Goal: Contribute content: Contribute content

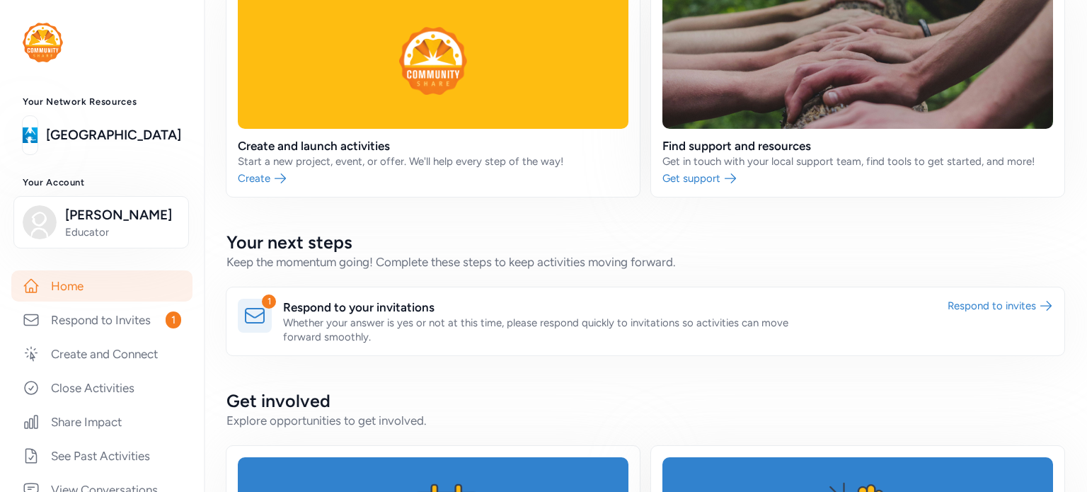
scroll to position [175, 0]
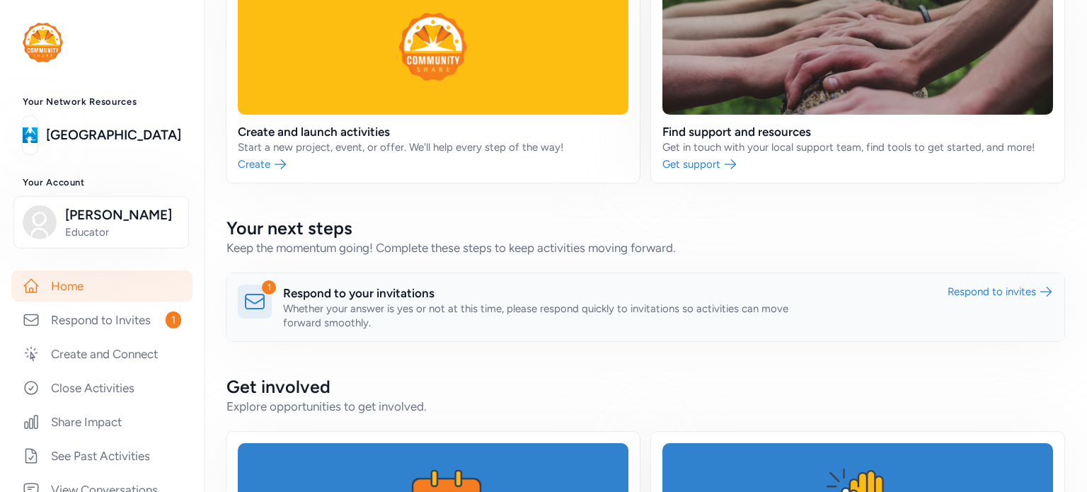
click at [944, 294] on link at bounding box center [645, 307] width 838 height 68
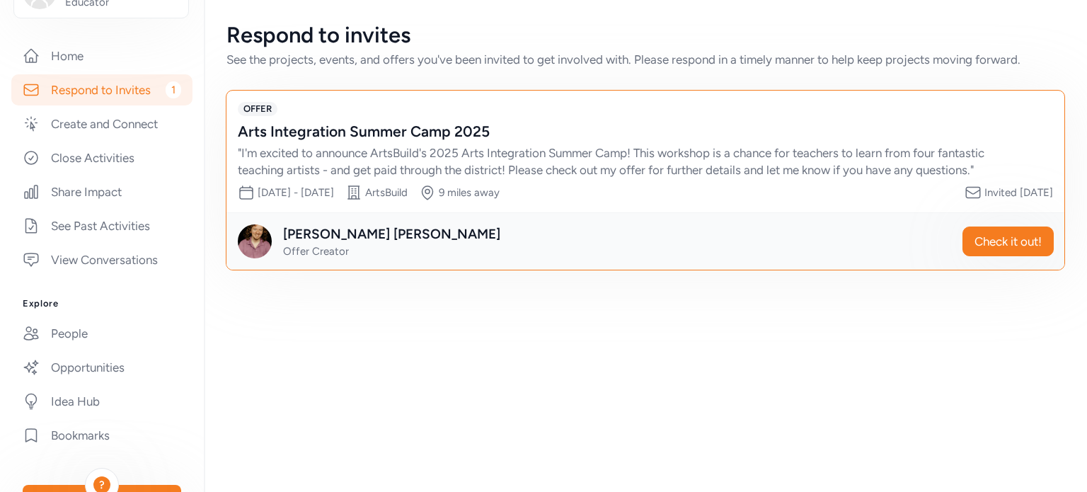
scroll to position [241, 0]
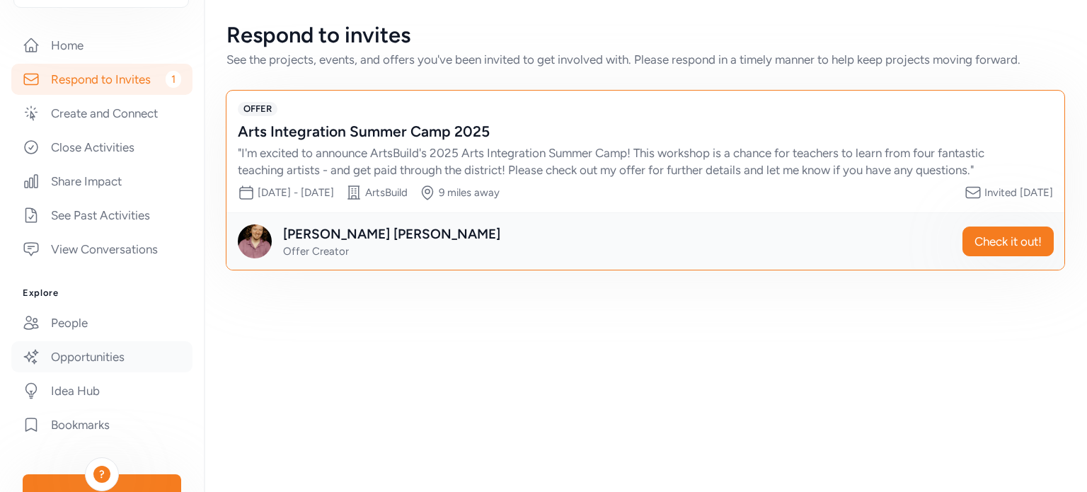
click at [47, 367] on link "Opportunities" at bounding box center [101, 356] width 181 height 31
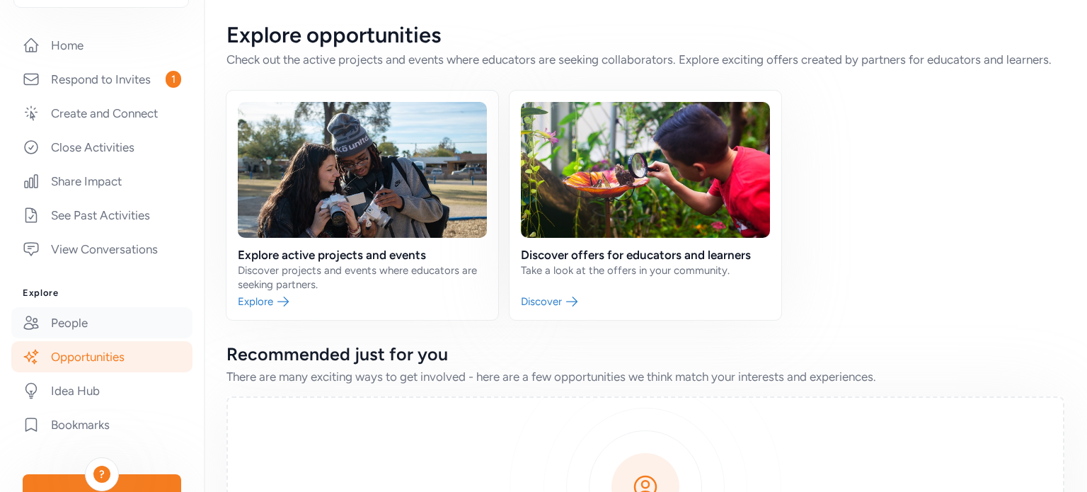
click at [65, 318] on link "People" at bounding box center [101, 322] width 181 height 31
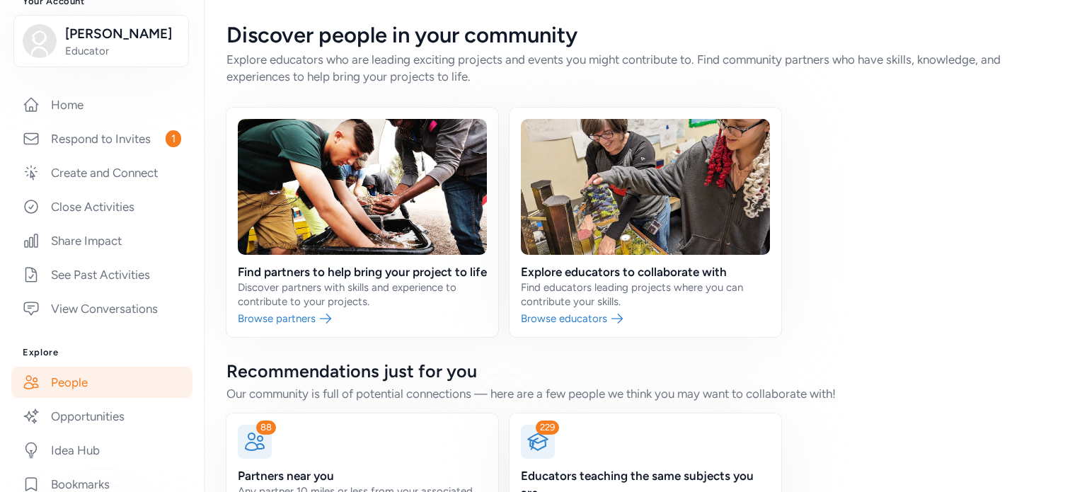
scroll to position [179, 0]
click at [85, 176] on link "Create and Connect" at bounding box center [101, 174] width 181 height 31
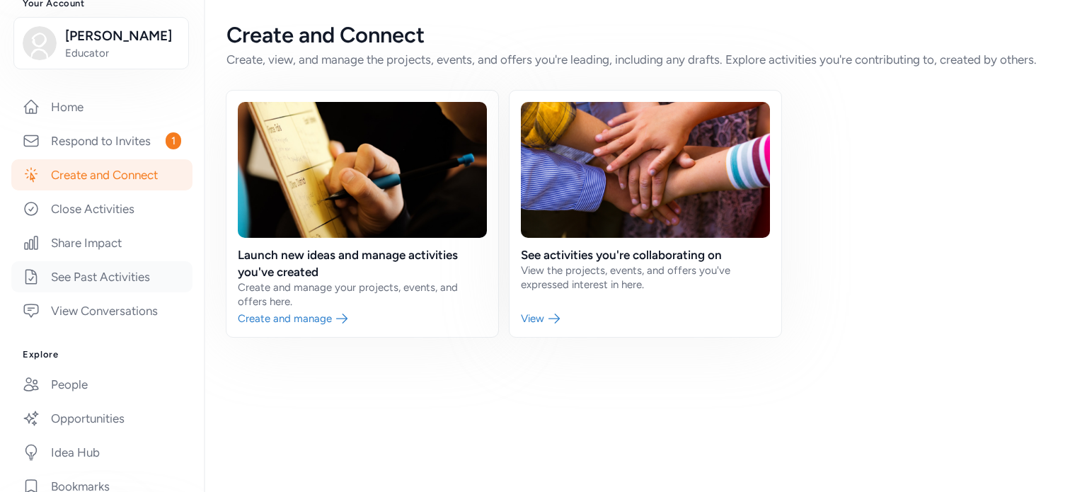
click at [96, 275] on link "See Past Activities" at bounding box center [101, 276] width 181 height 31
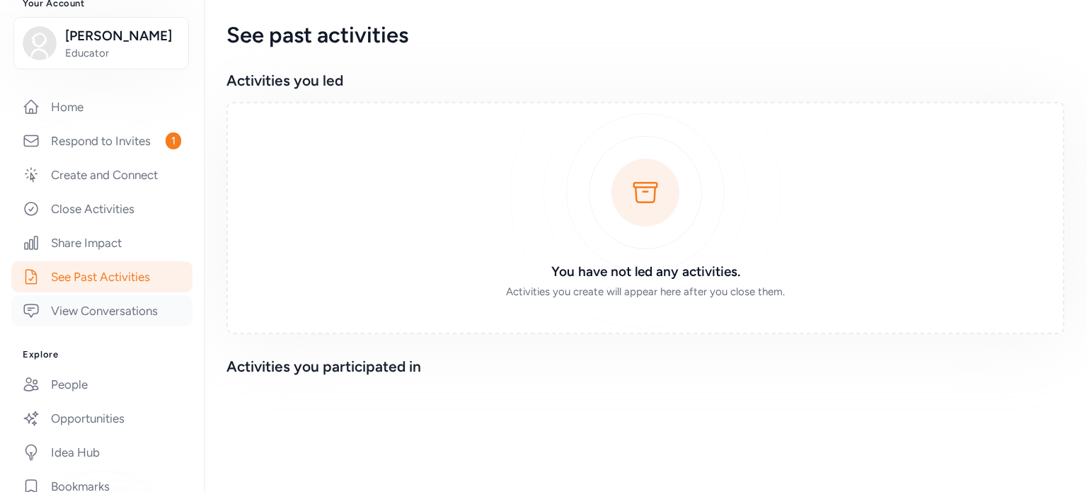
click at [108, 308] on link "View Conversations" at bounding box center [101, 310] width 181 height 31
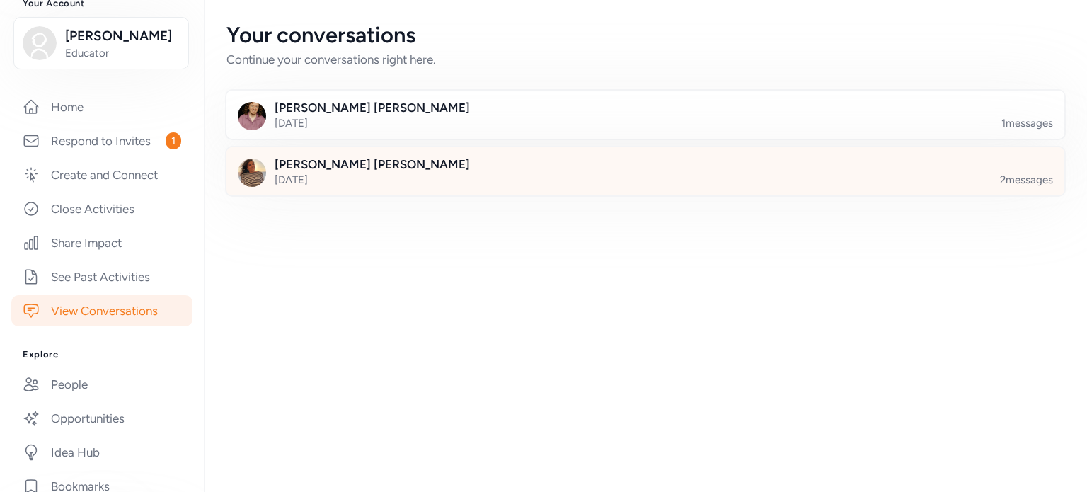
click at [395, 167] on div at bounding box center [657, 180] width 838 height 48
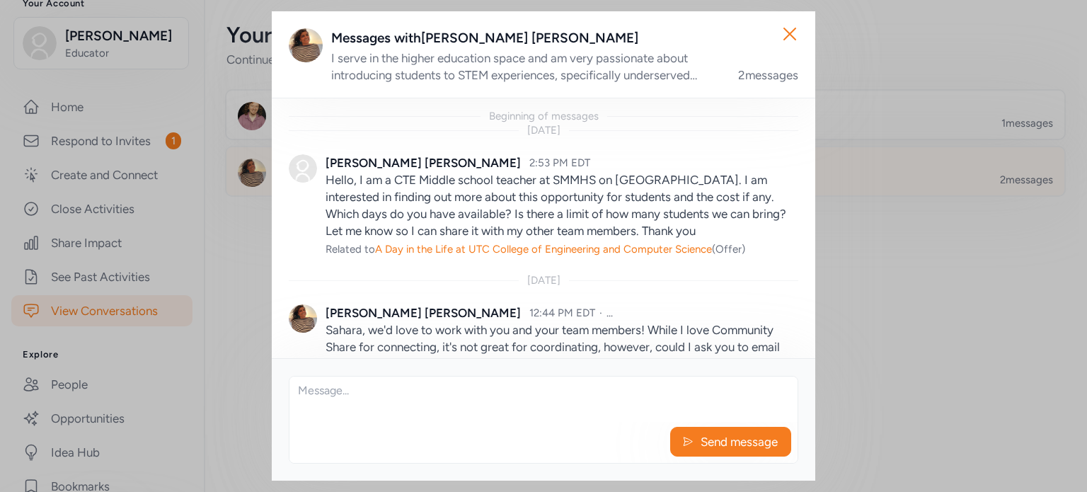
scroll to position [71, 0]
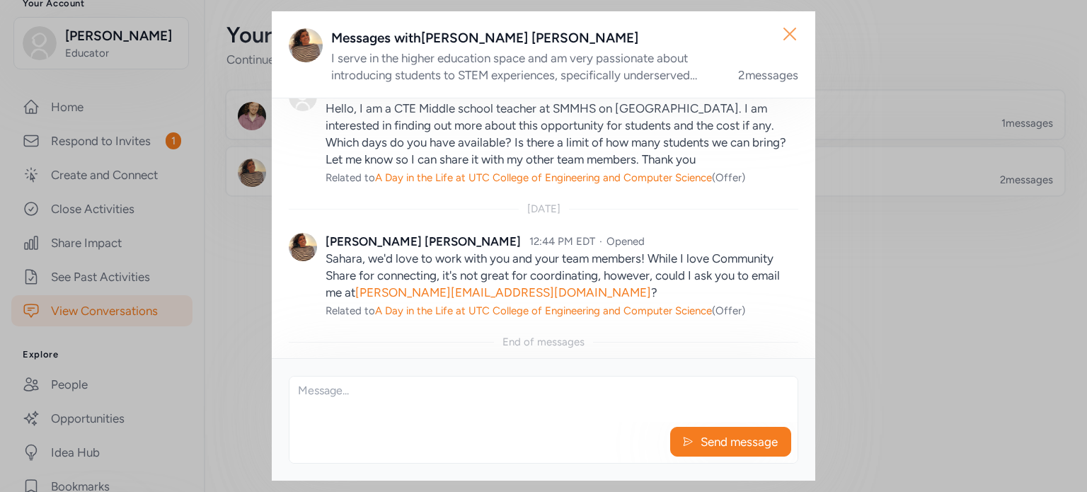
click at [788, 30] on icon "button" at bounding box center [789, 34] width 23 height 23
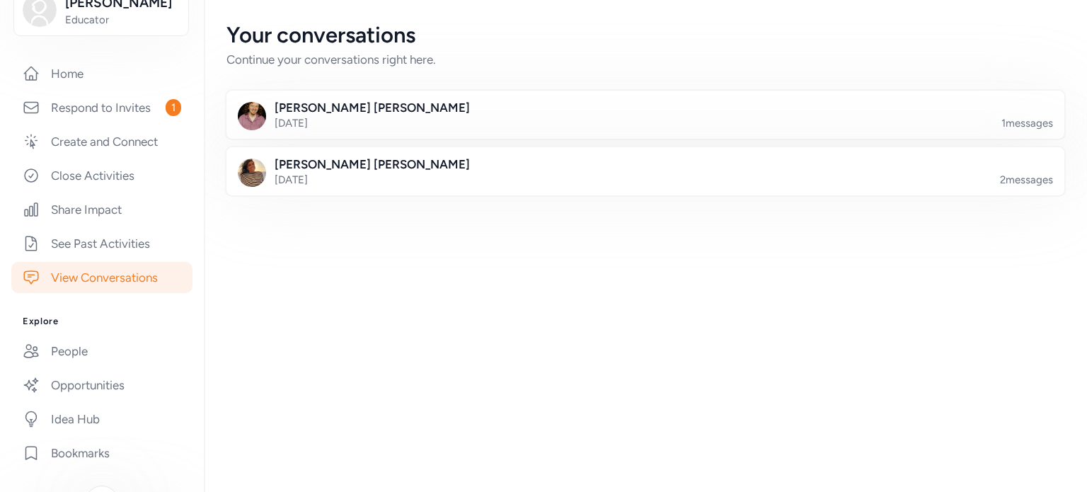
scroll to position [234, 0]
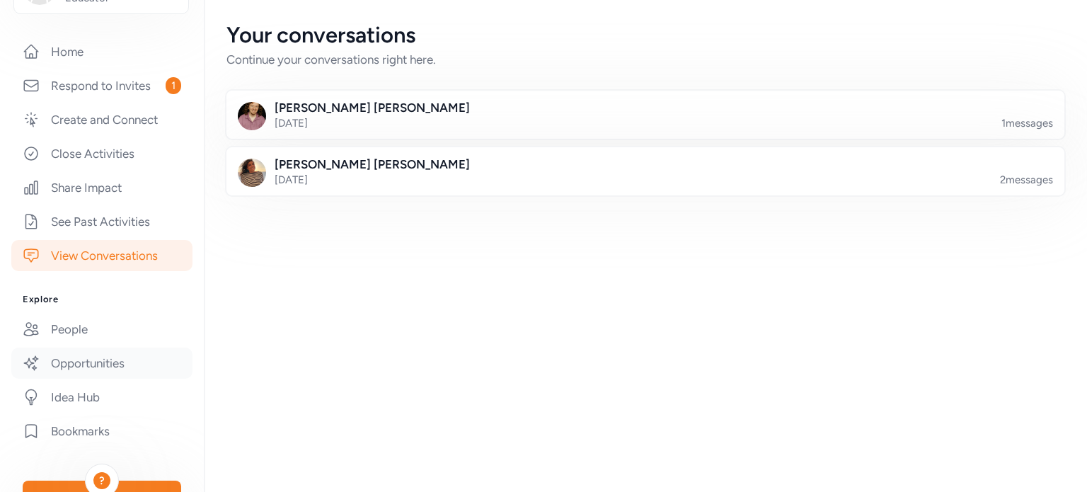
click at [51, 369] on link "Opportunities" at bounding box center [101, 362] width 181 height 31
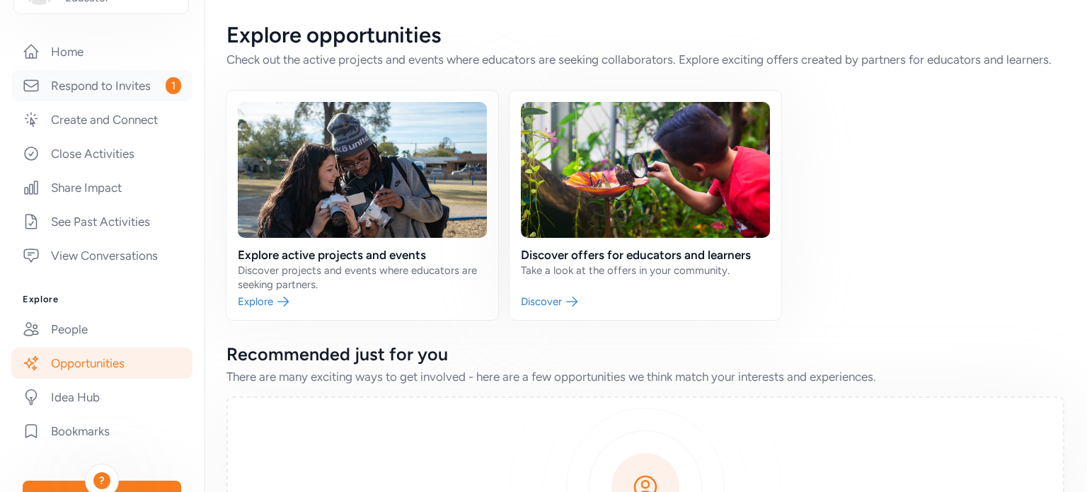
click at [115, 86] on link "Respond to Invites 1" at bounding box center [101, 85] width 181 height 31
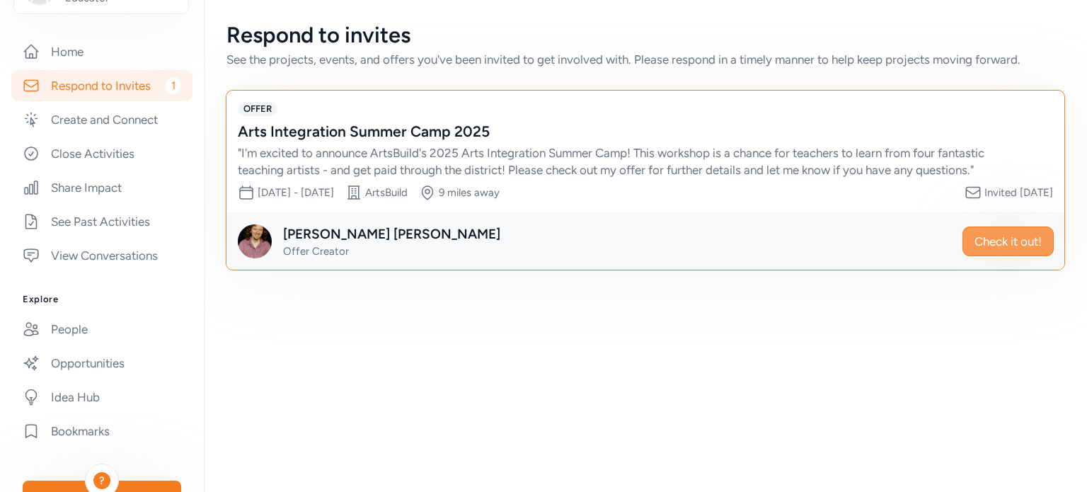
click at [1024, 233] on span "Check it out!" at bounding box center [1007, 241] width 67 height 17
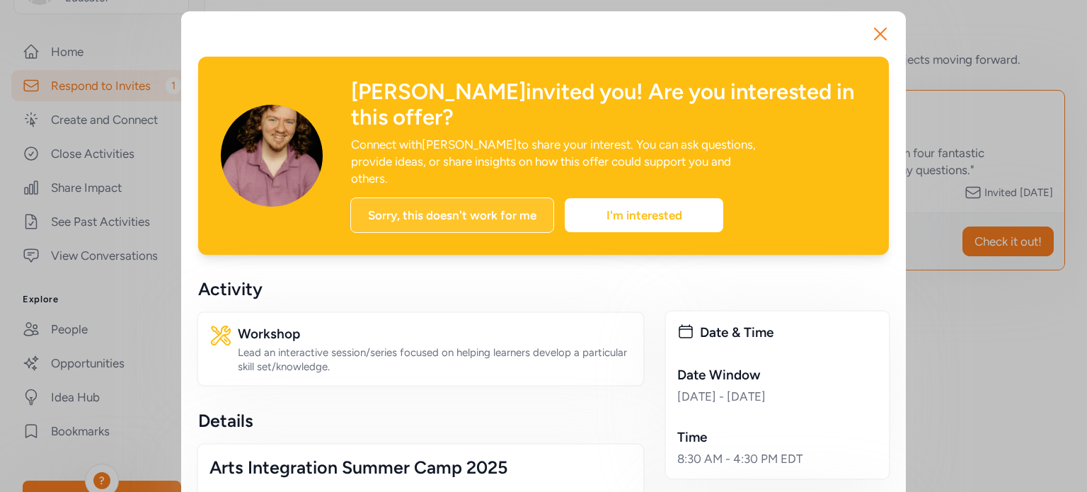
click at [434, 197] on div "Sorry, this doesn't work for me" at bounding box center [452, 214] width 204 height 35
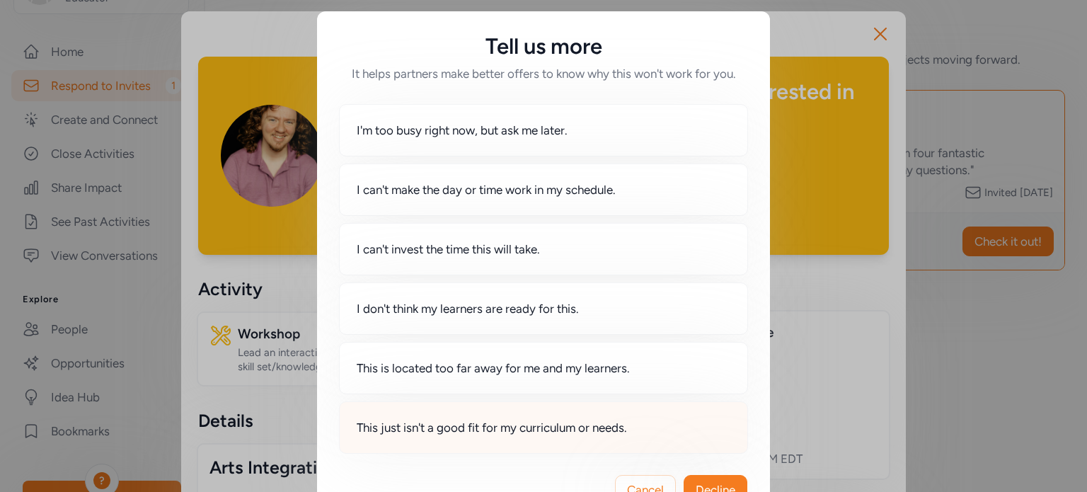
click at [486, 424] on span "This just isn't a good fit for my curriculum or needs." at bounding box center [492, 427] width 270 height 17
click at [695, 481] on span "Decline" at bounding box center [715, 489] width 40 height 17
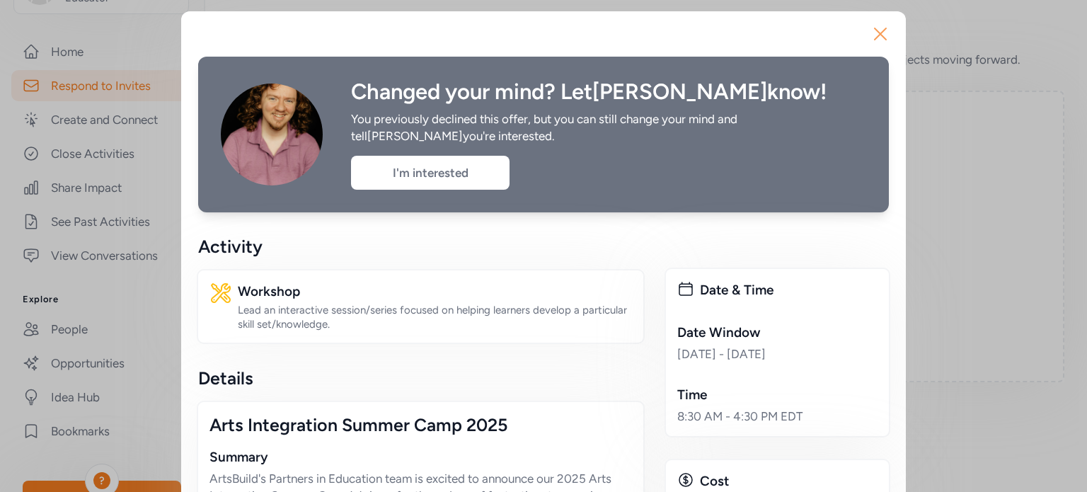
click at [869, 33] on icon "button" at bounding box center [880, 34] width 23 height 23
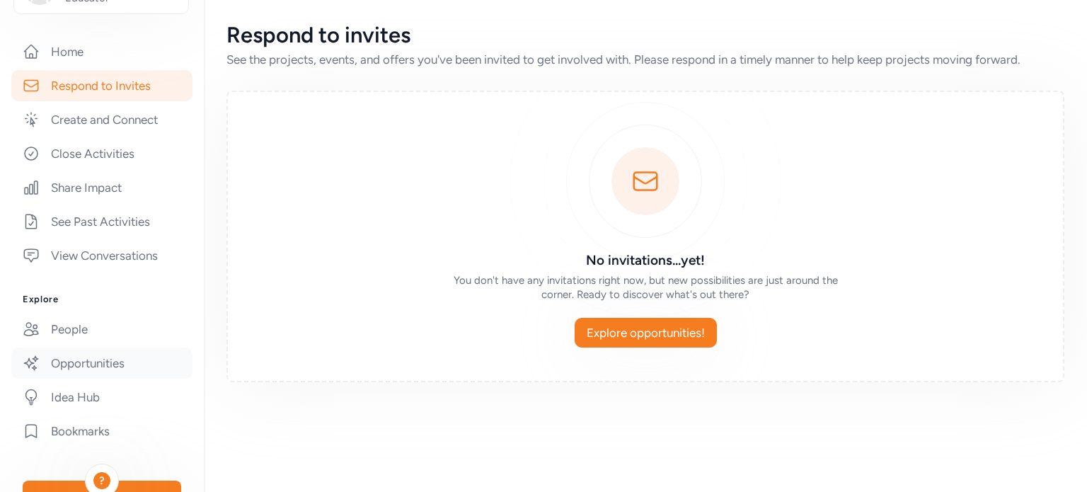
click at [62, 369] on link "Opportunities" at bounding box center [101, 362] width 181 height 31
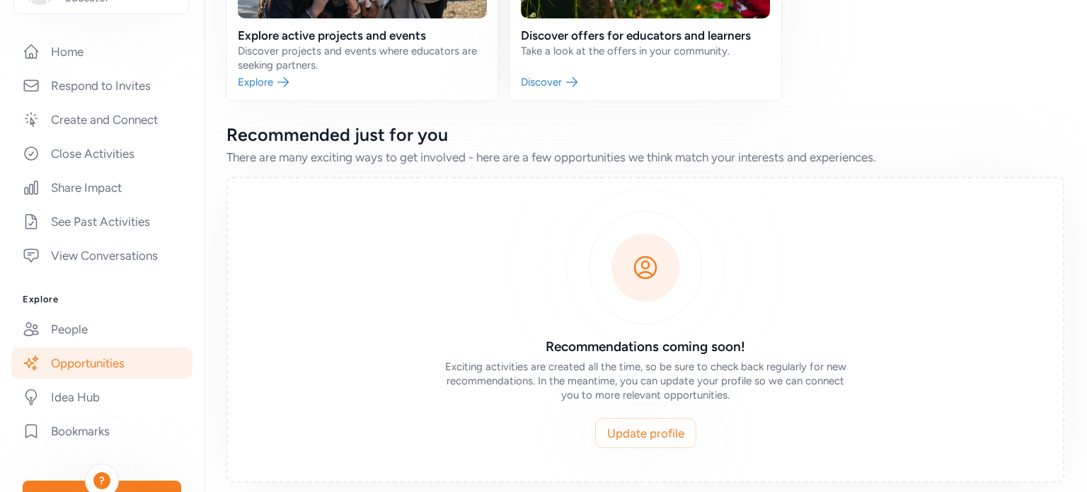
scroll to position [248, 0]
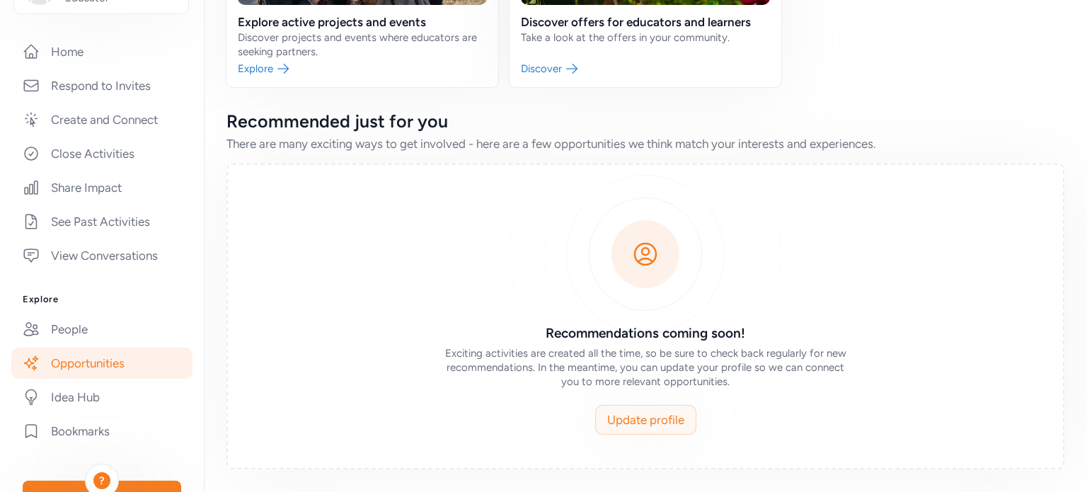
click at [642, 429] on button "Update profile" at bounding box center [645, 420] width 101 height 30
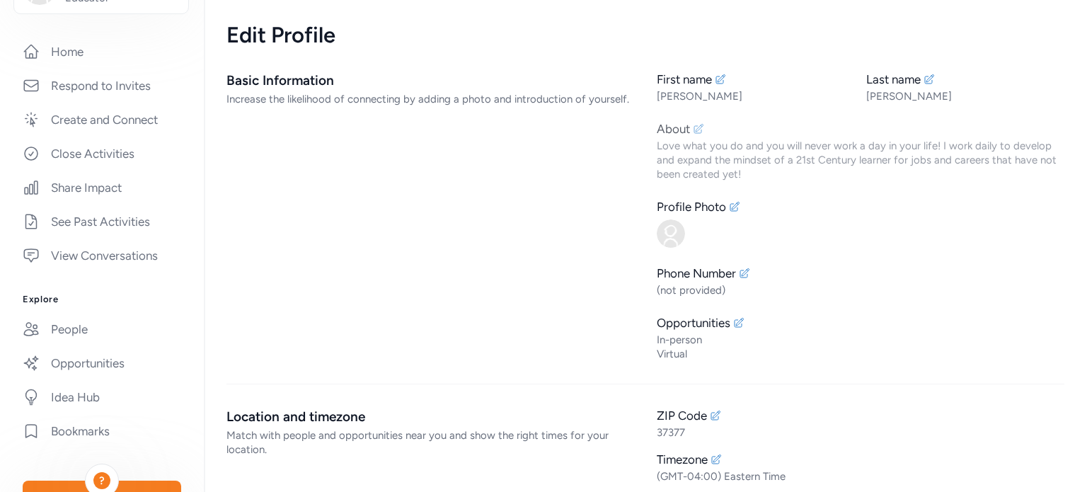
click at [693, 125] on icon at bounding box center [698, 128] width 11 height 11
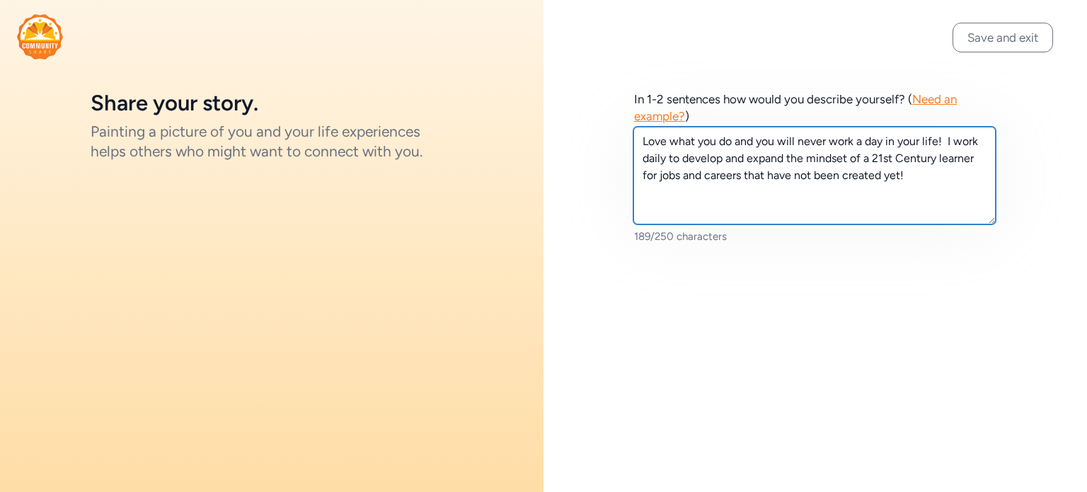
click at [908, 176] on textarea "Love what you do and you will never work a day in your life! I work daily to de…" at bounding box center [814, 176] width 362 height 98
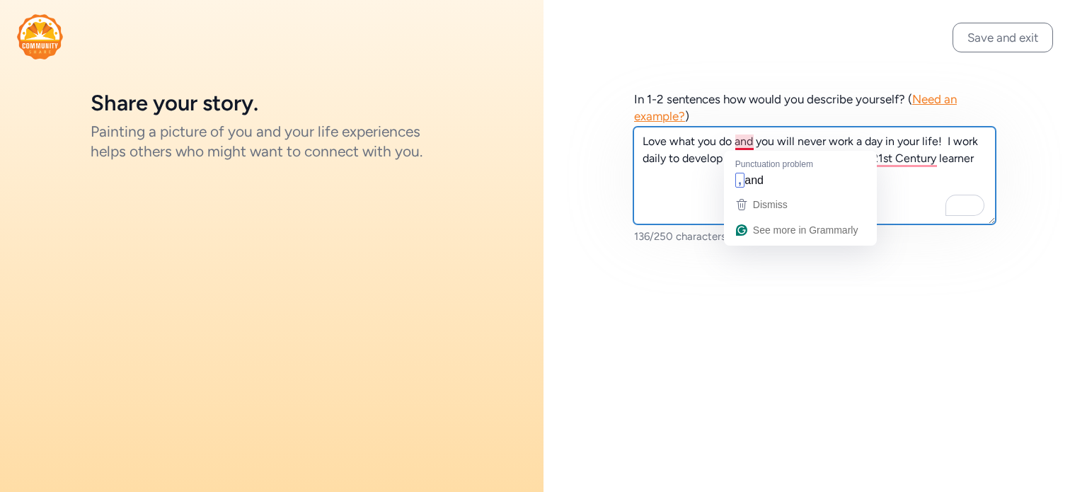
click at [741, 142] on textarea "Love what you do and you will never work a day in your life! I work daily to de…" at bounding box center [814, 176] width 362 height 98
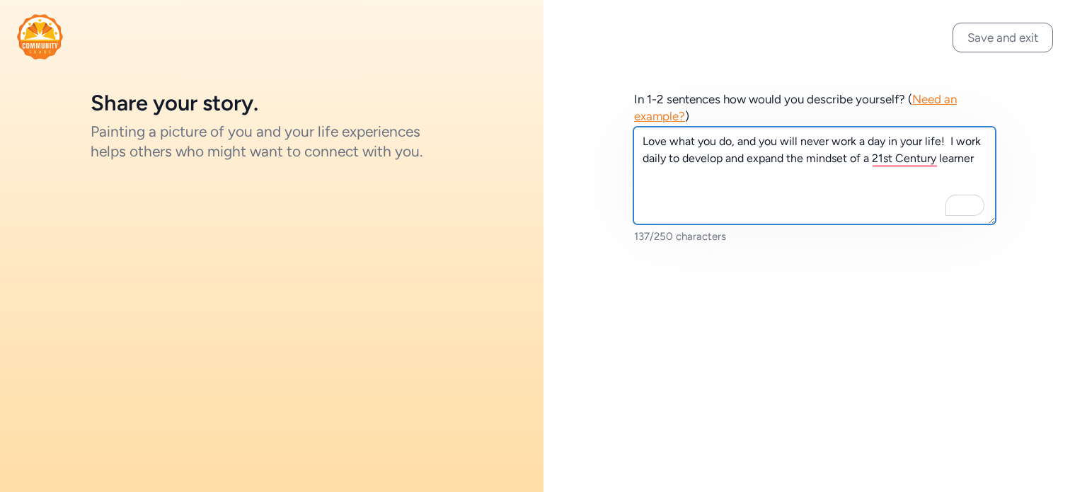
click at [976, 158] on textarea "Love what you do, and you will never work a day in your life! I work daily to d…" at bounding box center [814, 176] width 362 height 98
click at [851, 177] on textarea "Love what you do, and you will never work a day in your life! I work daily to d…" at bounding box center [814, 176] width 362 height 98
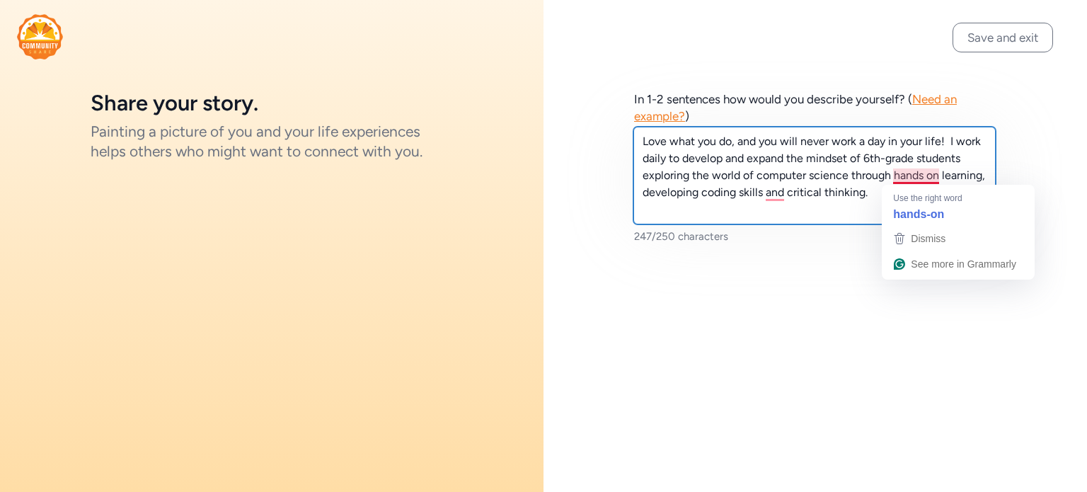
click at [917, 173] on textarea "Love what you do, and you will never work a day in your life! I work daily to d…" at bounding box center [814, 176] width 362 height 98
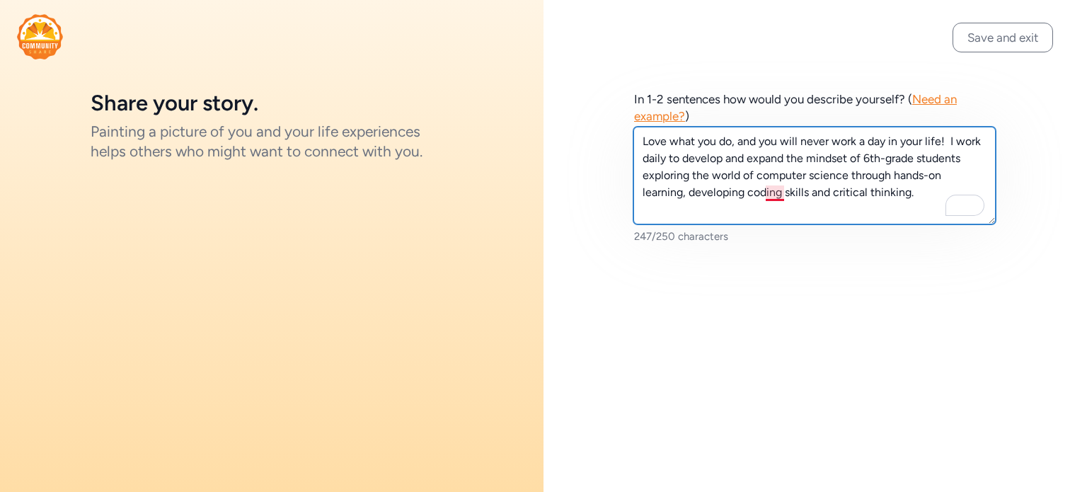
click at [776, 192] on textarea "Love what you do, and you will never work a day in your life! I work daily to d…" at bounding box center [814, 176] width 362 height 98
type textarea "Love what you do, and you will never work a day in your life! I work daily to d…"
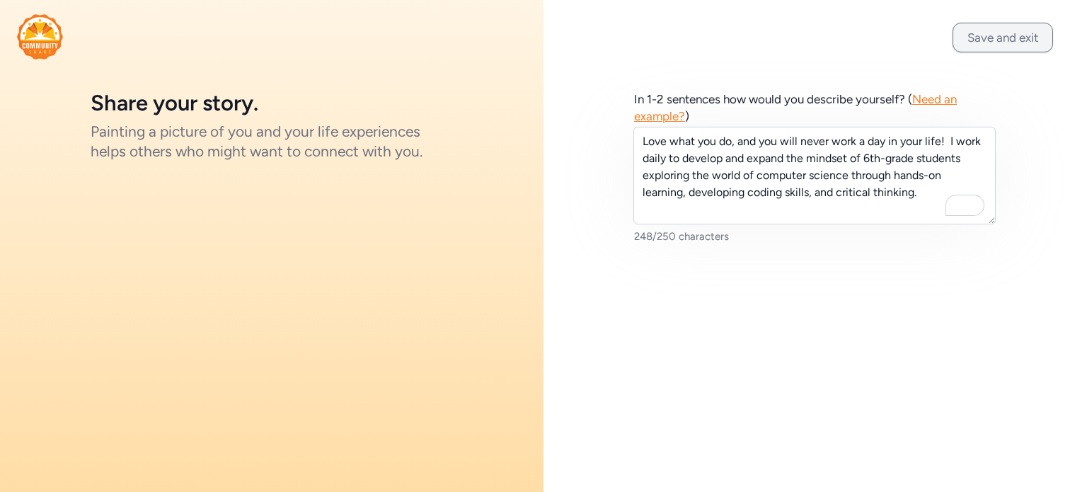
click at [974, 42] on button "Save and exit" at bounding box center [1002, 38] width 100 height 30
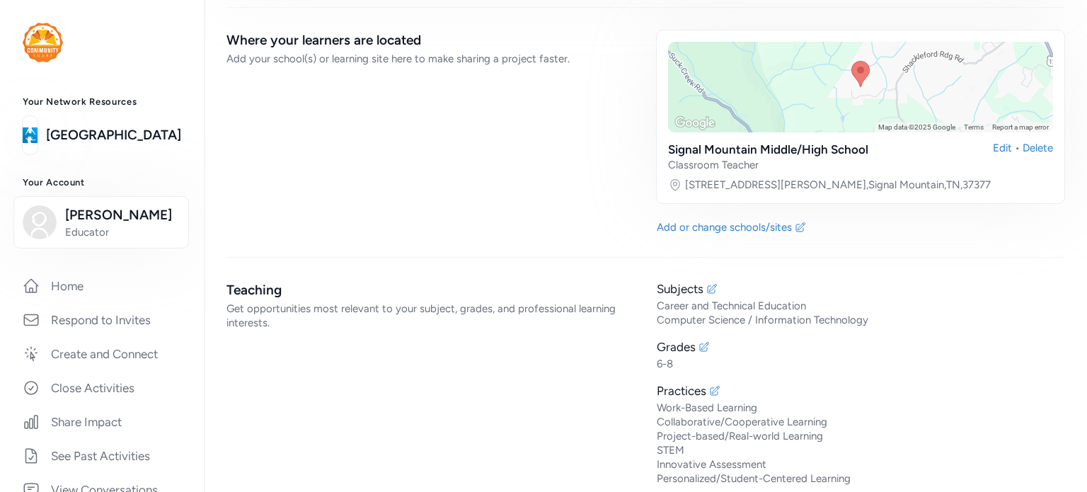
scroll to position [1454, 0]
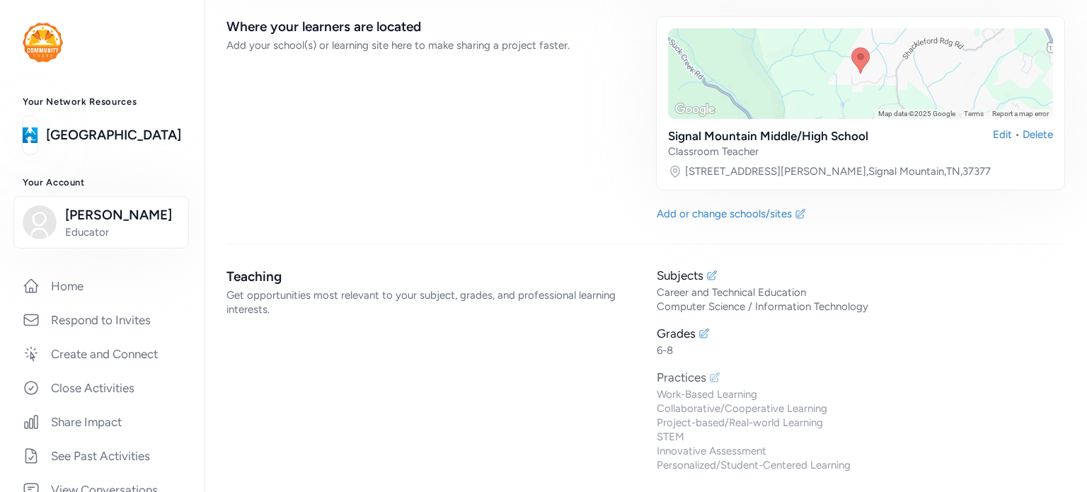
click at [713, 371] on icon at bounding box center [714, 376] width 11 height 11
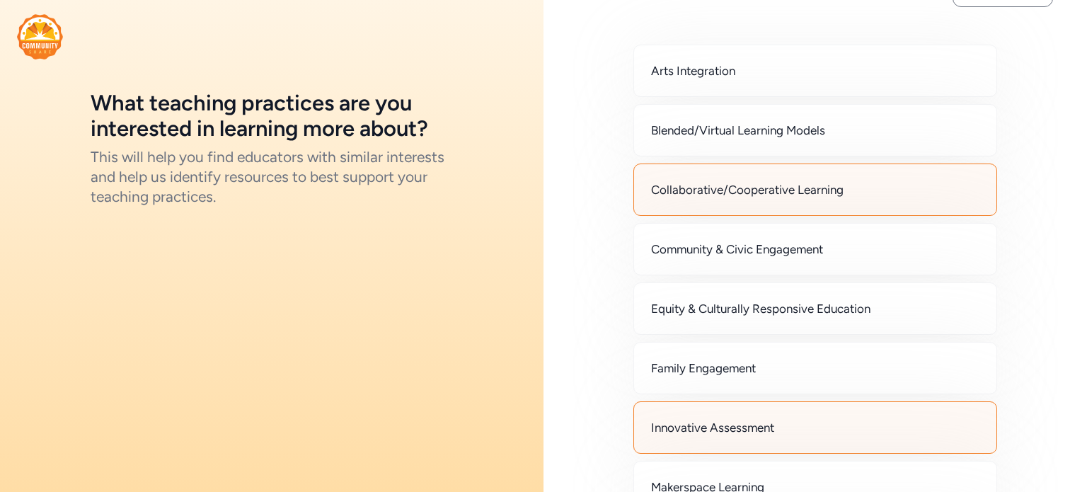
scroll to position [47, 0]
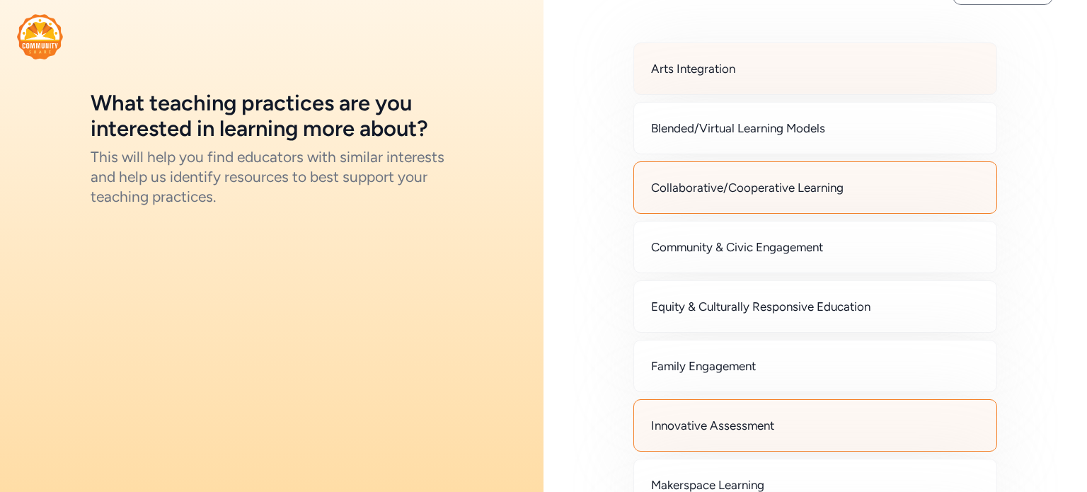
click at [766, 79] on div "Arts Integration" at bounding box center [815, 68] width 364 height 52
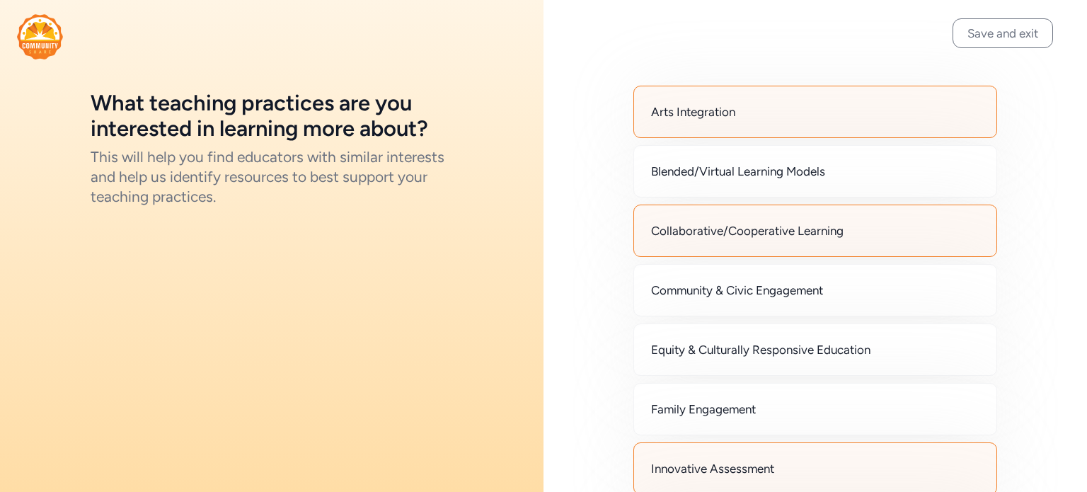
scroll to position [0, 0]
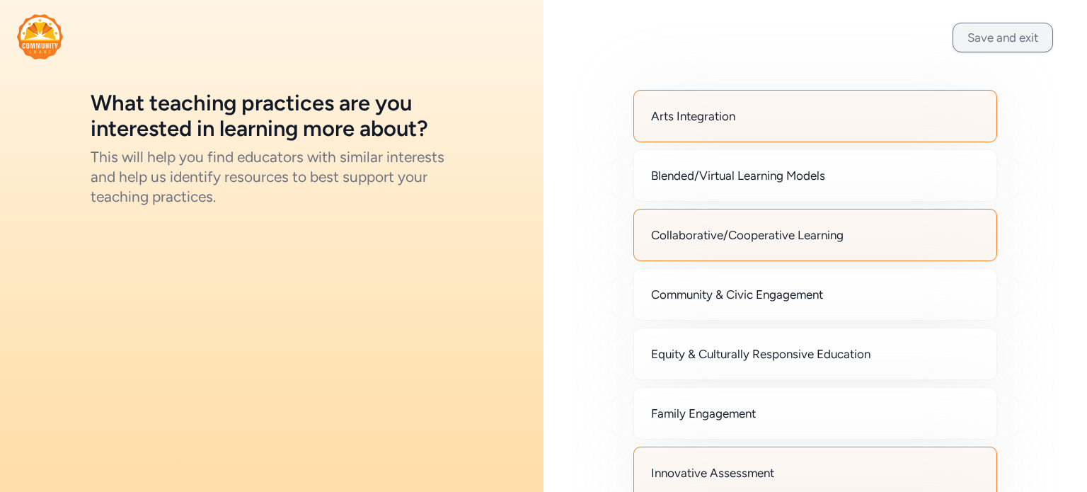
click at [995, 30] on button "Save and exit" at bounding box center [1002, 38] width 100 height 30
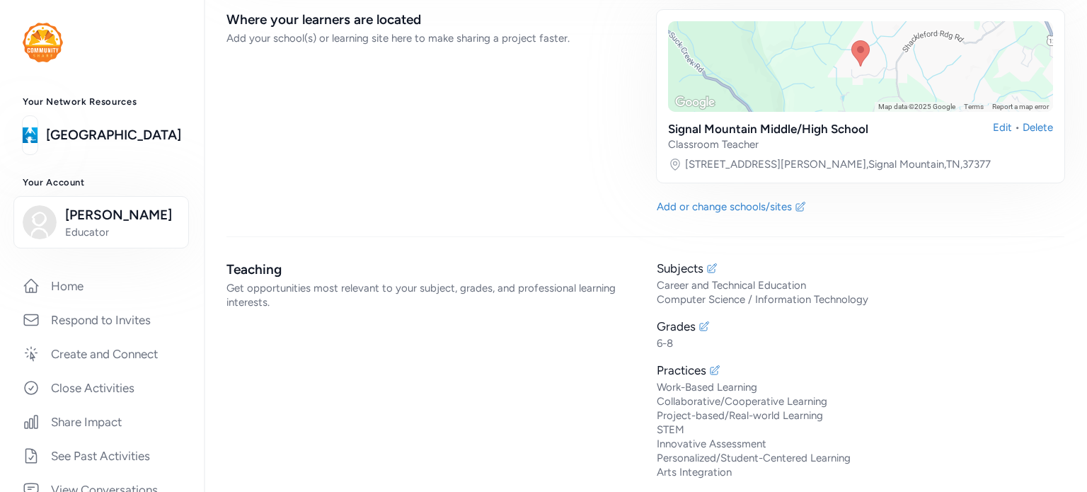
scroll to position [1468, 0]
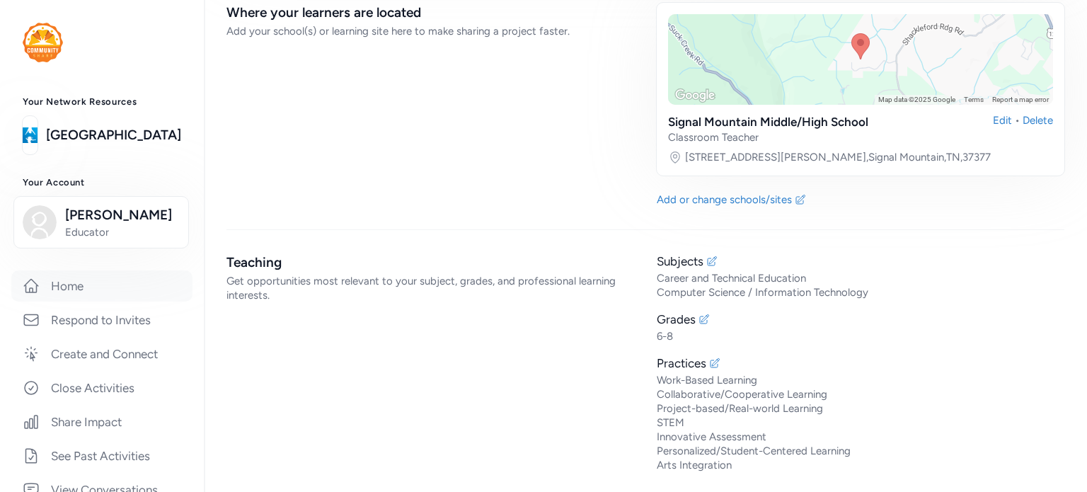
click at [82, 279] on link "Home" at bounding box center [101, 285] width 181 height 31
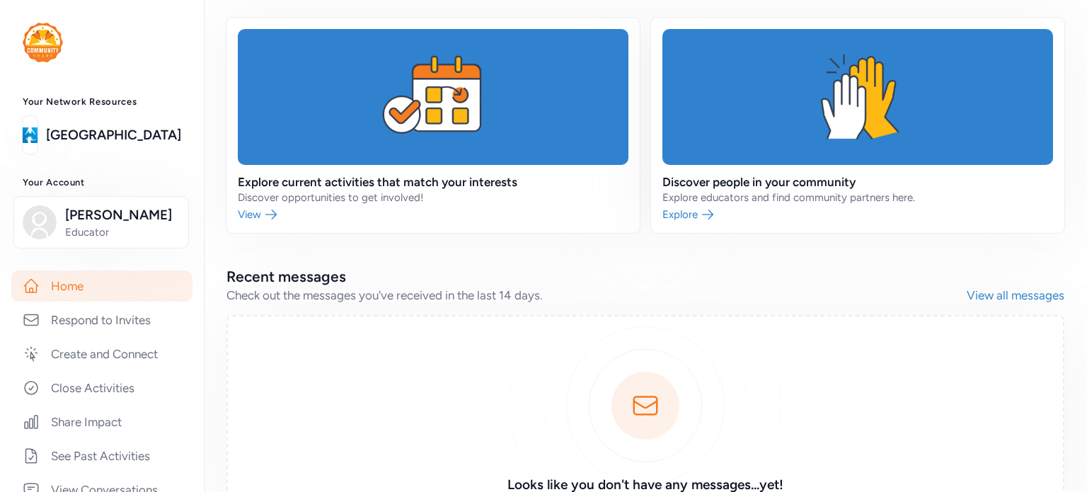
scroll to position [334, 0]
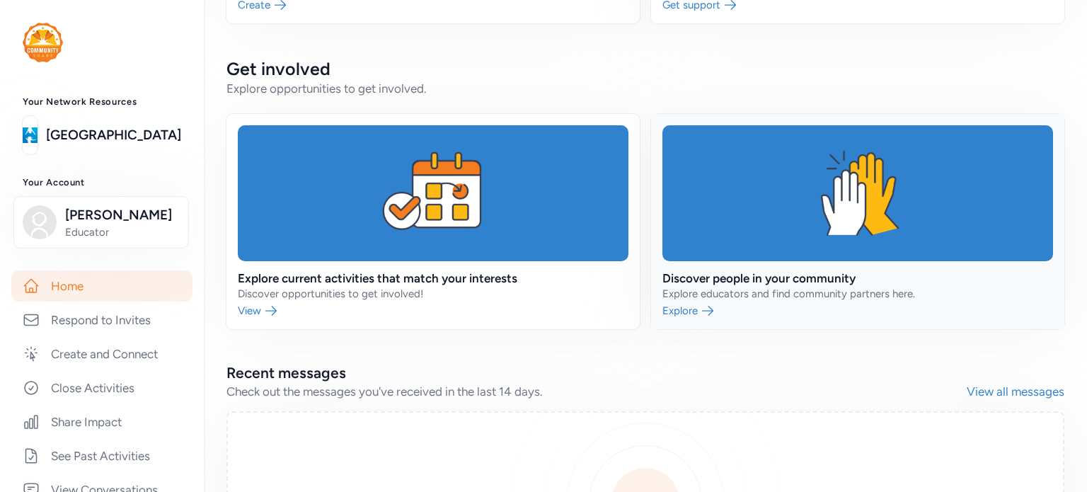
click at [683, 251] on link at bounding box center [857, 221] width 413 height 215
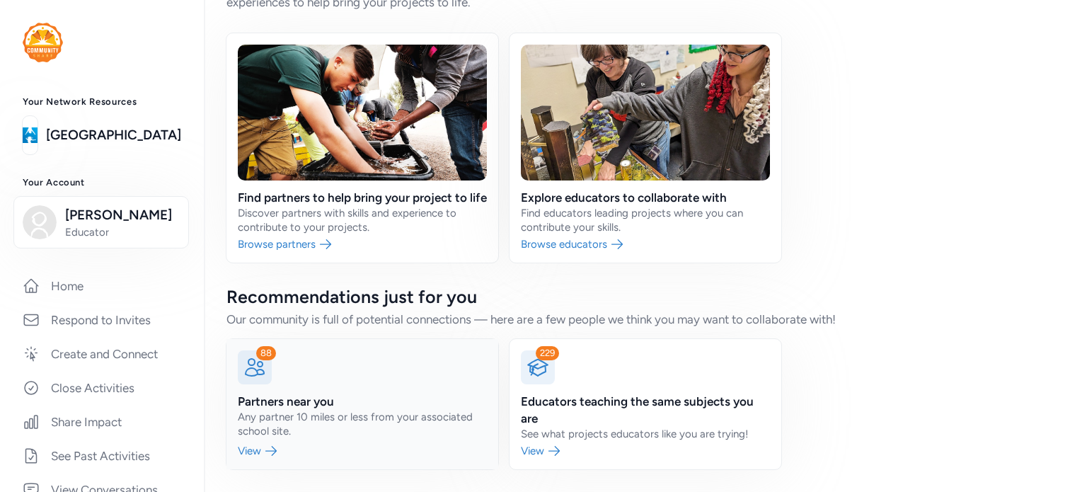
click at [330, 378] on link at bounding box center [362, 404] width 272 height 130
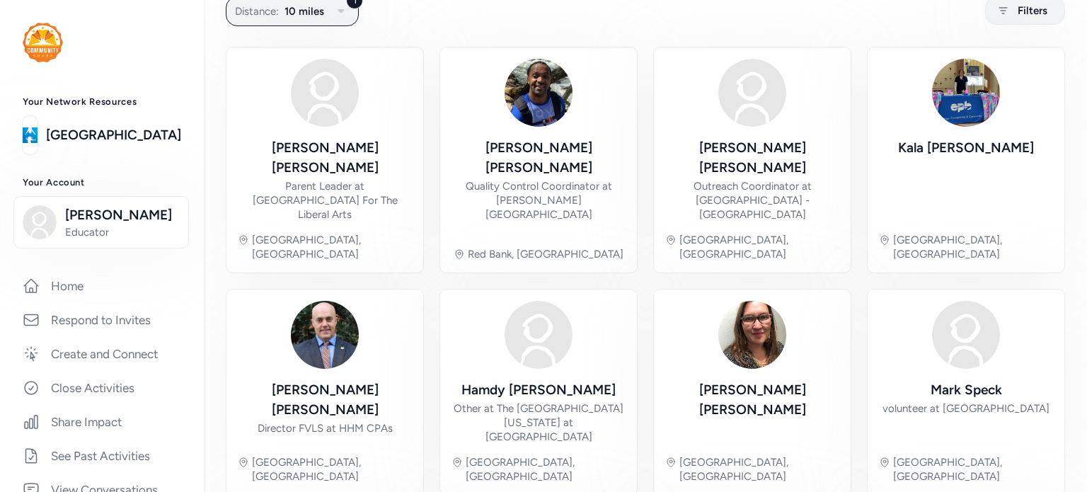
scroll to position [103, 0]
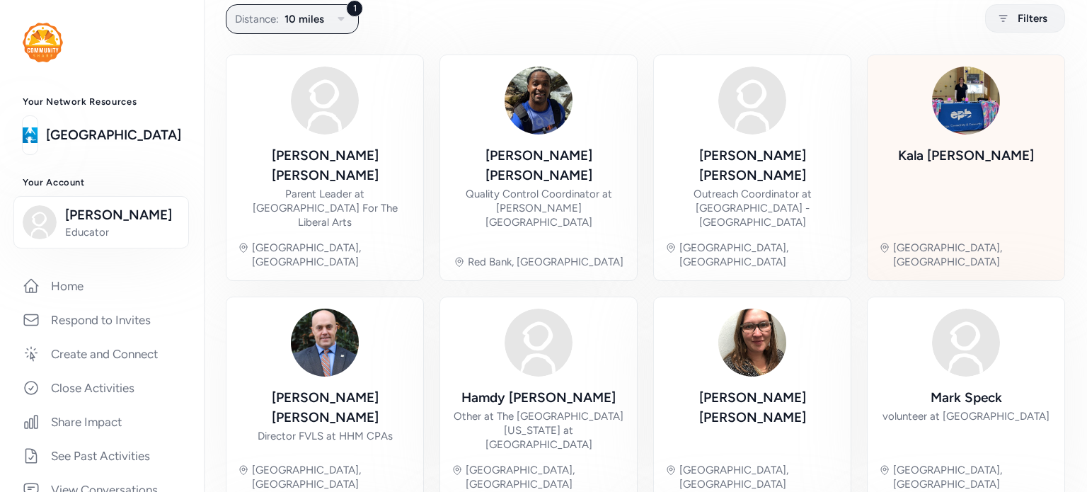
click at [943, 103] on img at bounding box center [966, 101] width 68 height 68
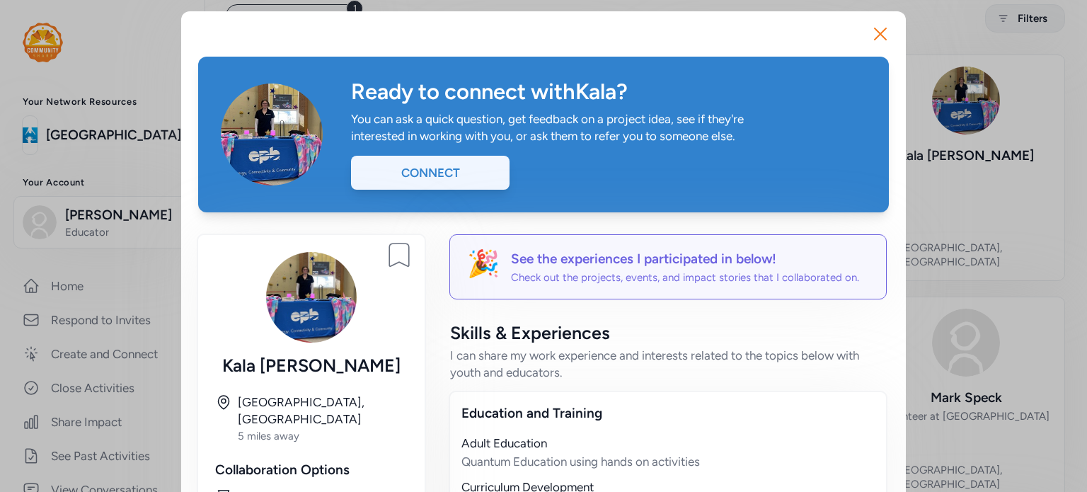
click at [414, 169] on div "Connect" at bounding box center [430, 173] width 158 height 34
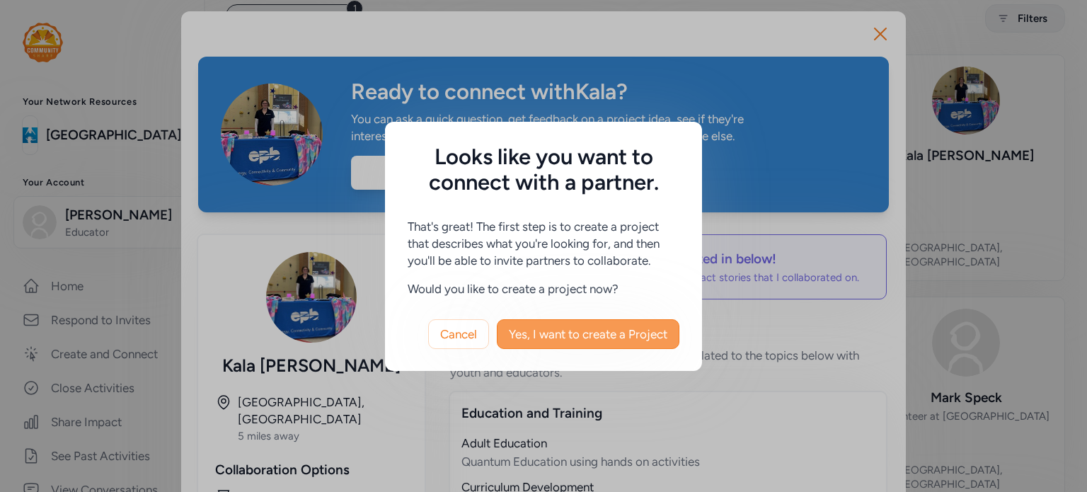
click at [570, 336] on span "Yes, I want to create a Project" at bounding box center [588, 333] width 158 height 17
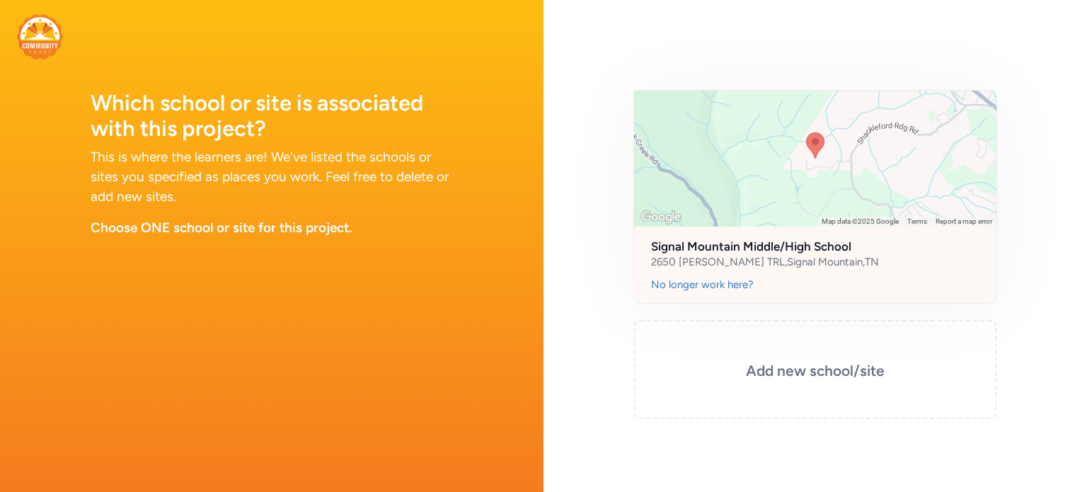
click at [829, 166] on div at bounding box center [815, 159] width 362 height 136
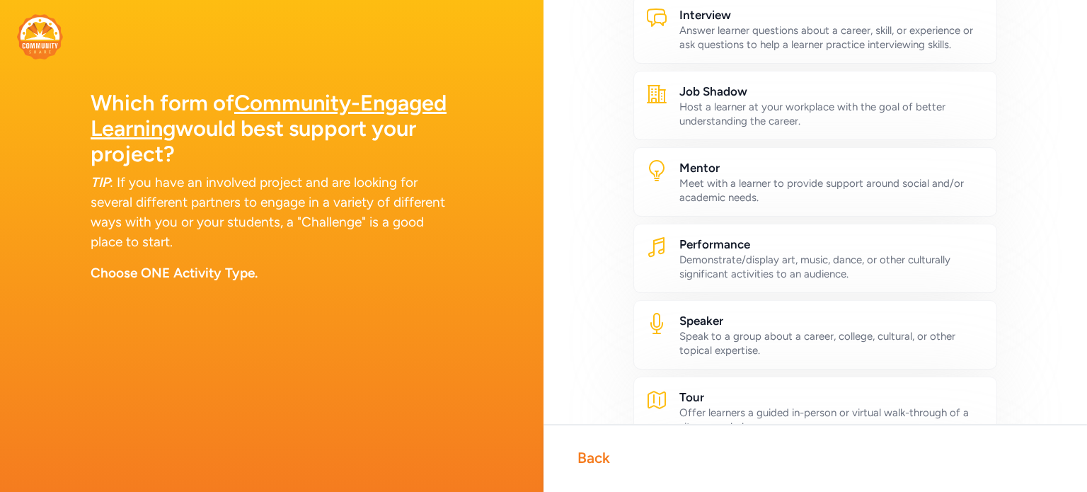
scroll to position [560, 0]
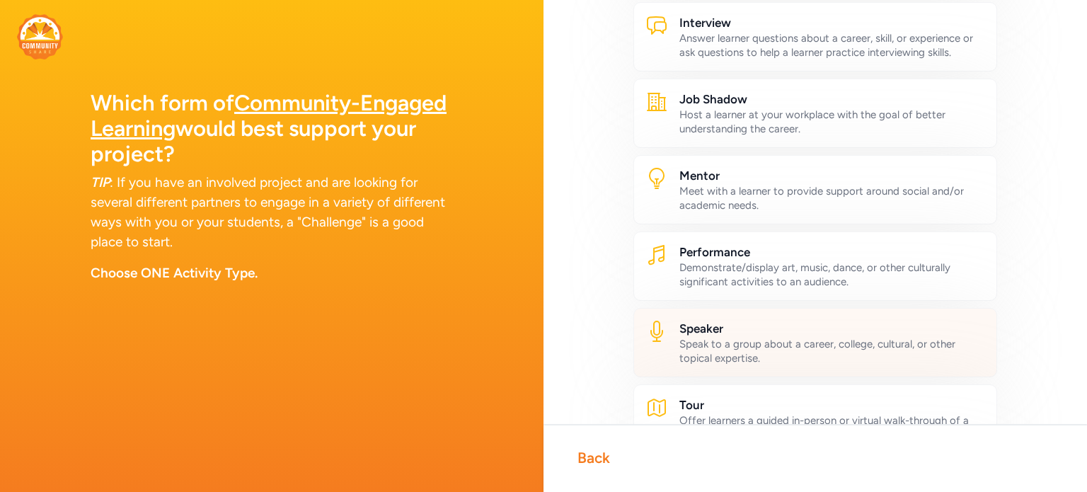
click at [736, 346] on div "Speak to a group about a career, college, cultural, or other topical expertise." at bounding box center [832, 351] width 306 height 28
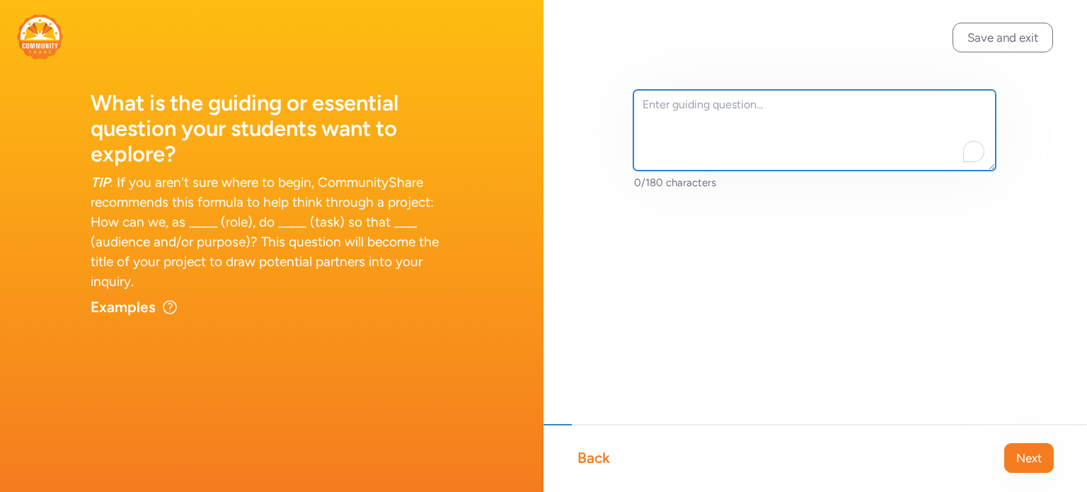
click at [662, 110] on textarea "To enrich screen reader interactions, please activate Accessibility in Grammarl…" at bounding box center [814, 130] width 362 height 81
type textarea "C"
type textarea "W"
type textarea "I"
type textarea "W"
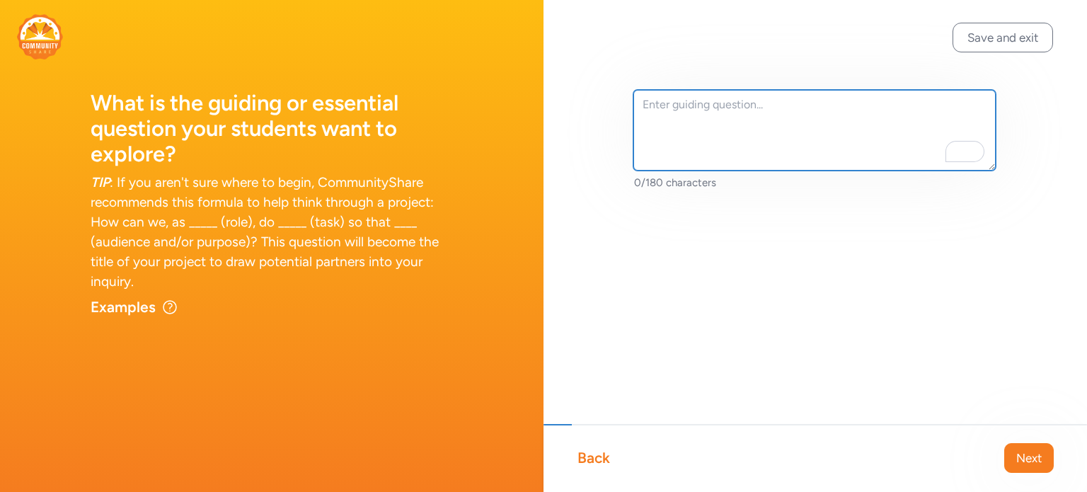
type textarea "h"
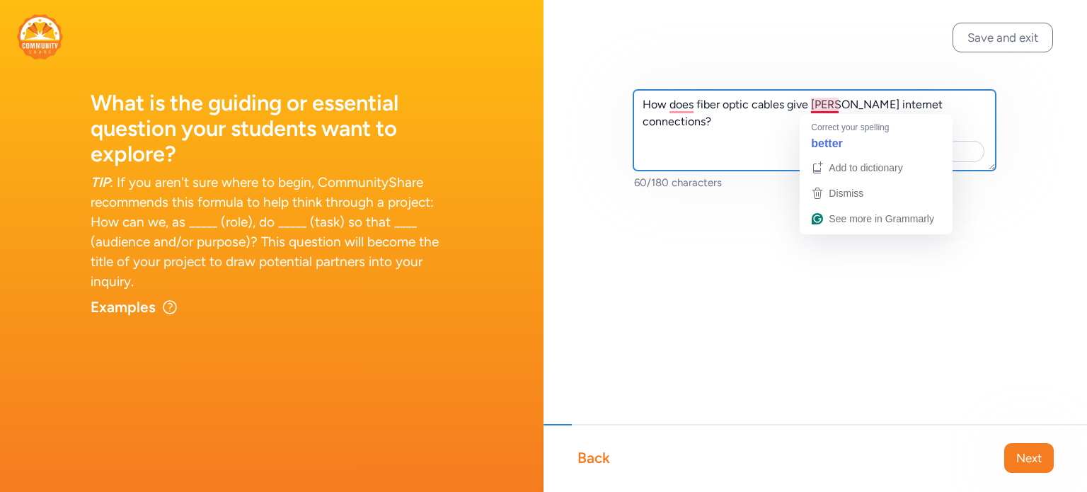
click at [824, 107] on textarea "How does fiber optic cables give [PERSON_NAME] internet connections?" at bounding box center [814, 130] width 362 height 81
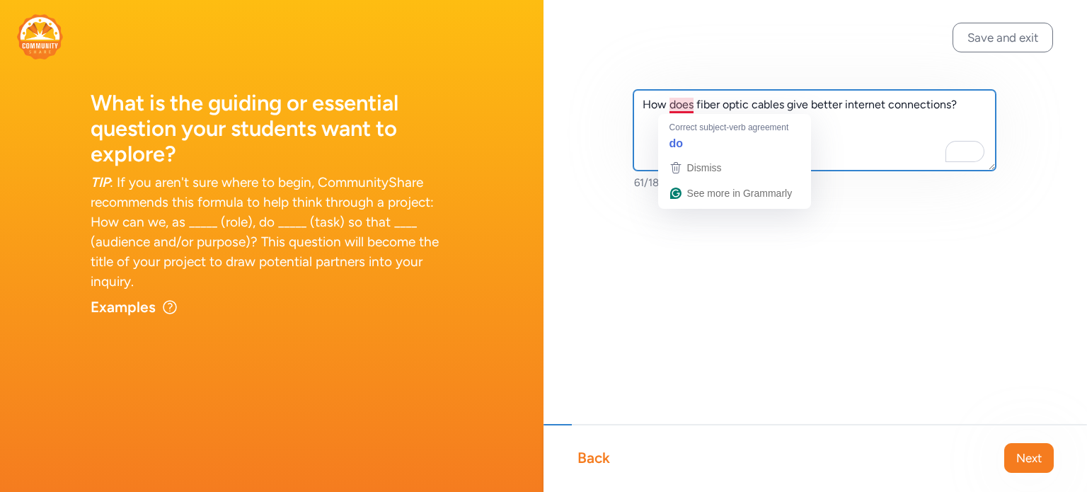
click at [678, 102] on textarea "How does fiber optic cables give better internet connections?" at bounding box center [814, 130] width 362 height 81
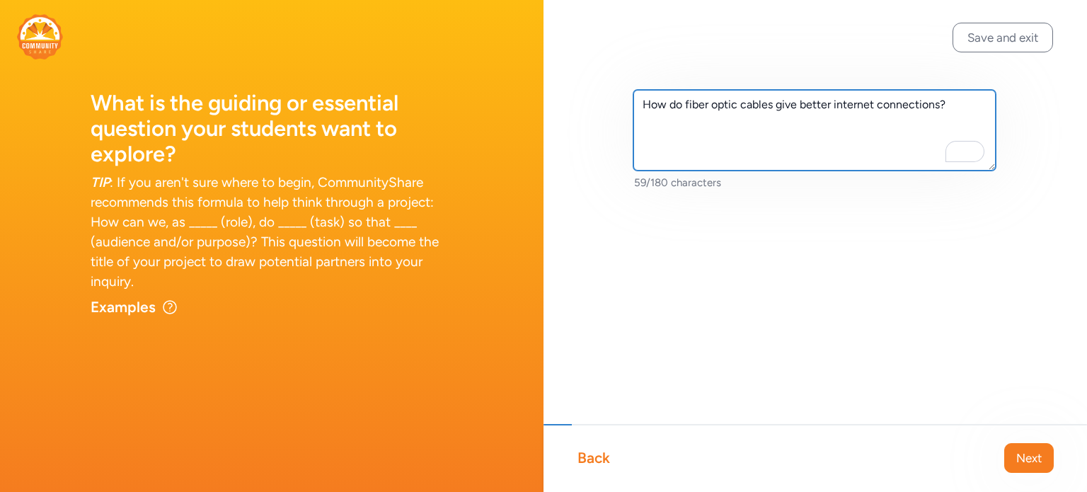
click at [949, 105] on textarea "How do fiber optic cables give better internet connections?" at bounding box center [814, 130] width 362 height 81
click at [776, 105] on textarea "How do fiber optic cables give better internet connections?" at bounding box center [814, 130] width 362 height 81
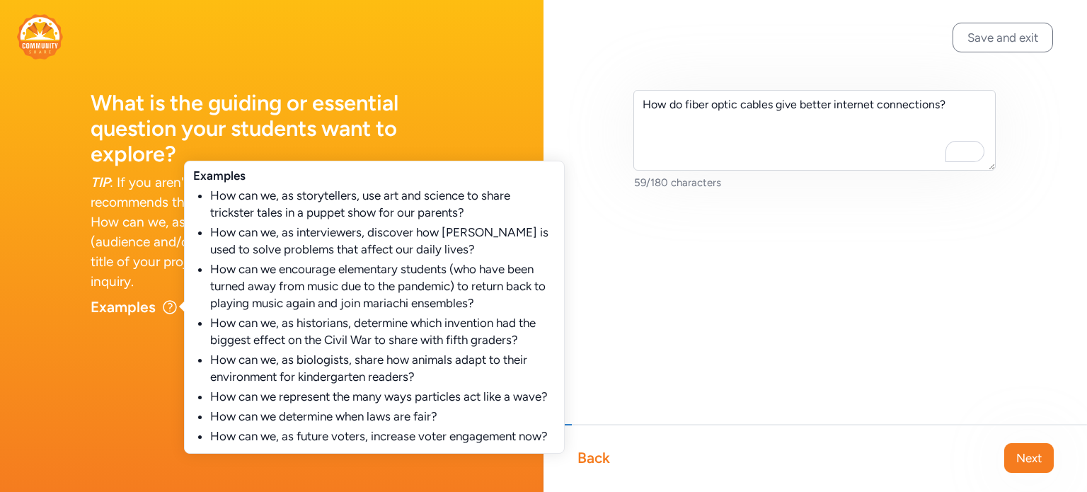
click at [172, 309] on icon at bounding box center [169, 307] width 17 height 17
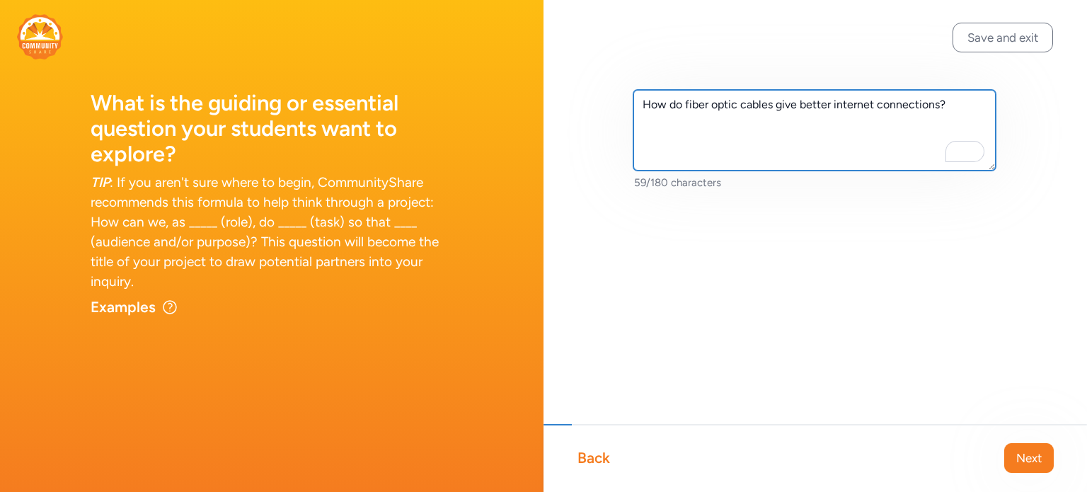
click at [794, 104] on textarea "How do fiber optic cables give better internet connections?" at bounding box center [814, 130] width 362 height 81
type textarea "How do fiber optic cables produce better internet connections?"
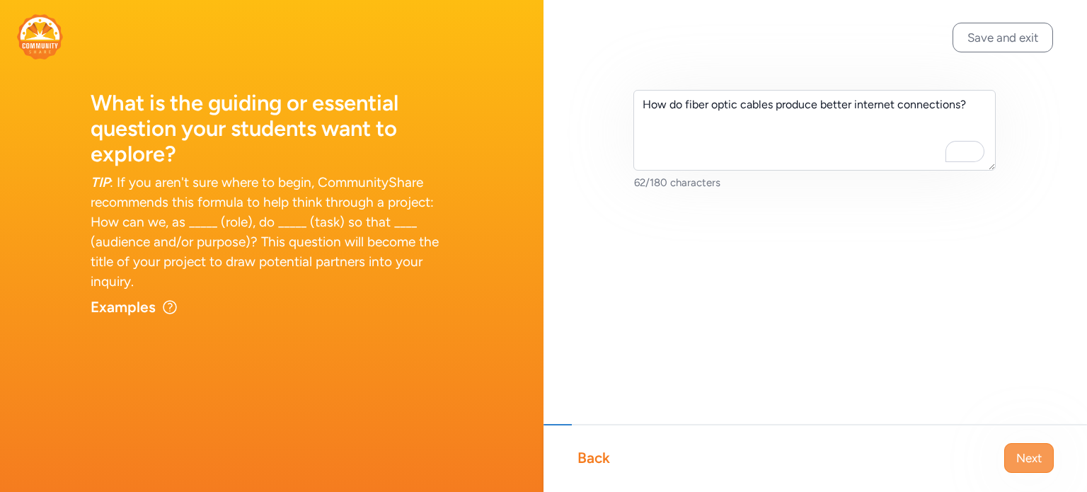
click at [1024, 453] on span "Next" at bounding box center [1028, 457] width 25 height 17
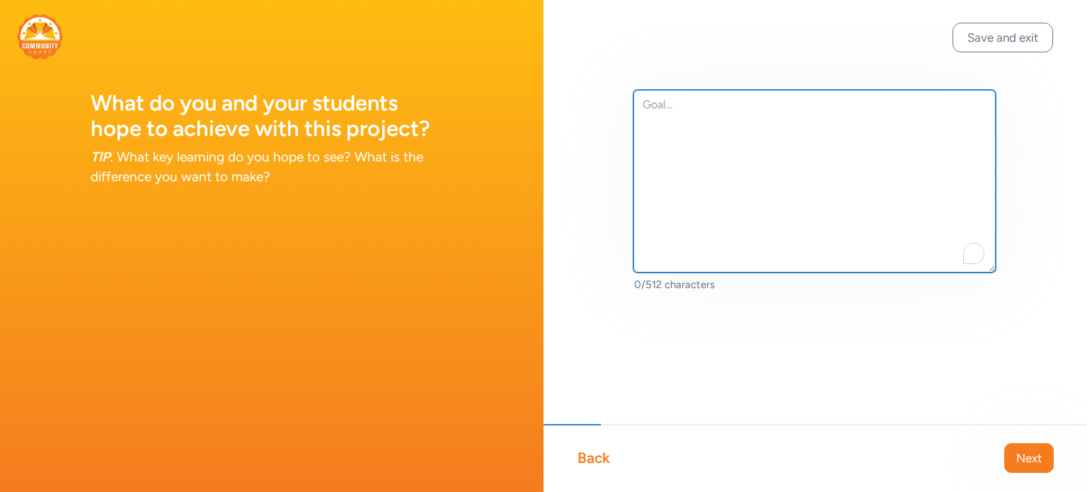
click at [707, 110] on textarea "To enrich screen reader interactions, please activate Accessibility in Grammarl…" at bounding box center [814, 181] width 362 height 183
type textarea "S"
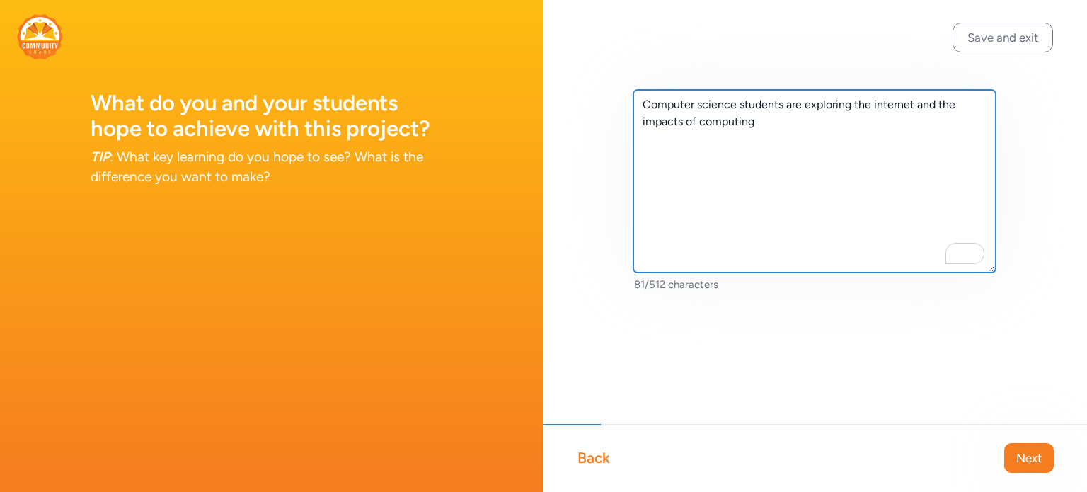
click at [643, 104] on textarea "Computer science students are exploring the internet and the impacts of computi…" at bounding box center [814, 181] width 362 height 183
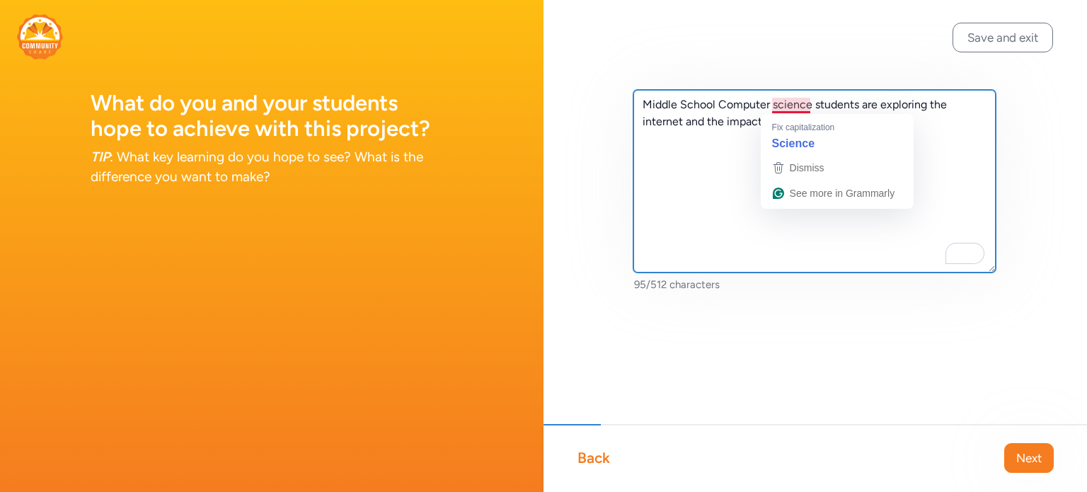
click at [792, 106] on textarea "Middle School Computer science students are exploring the internet and the impa…" at bounding box center [814, 181] width 362 height 183
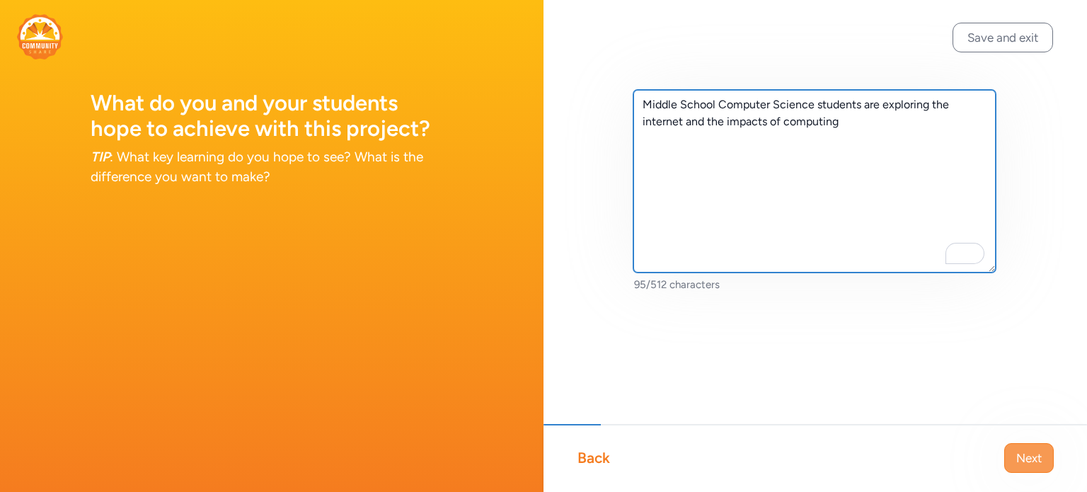
type textarea "Middle School Computer Science students are exploring the internet and the impa…"
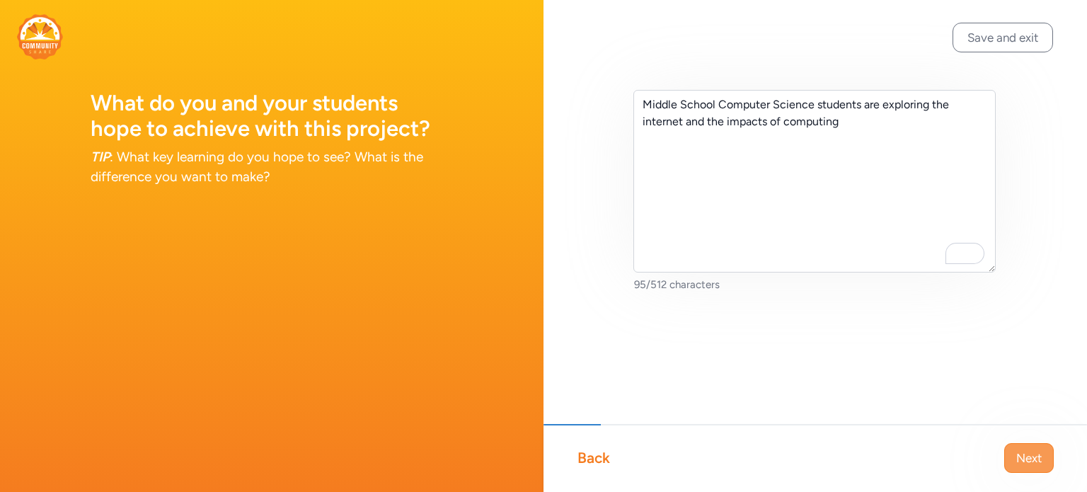
click at [1017, 459] on span "Next" at bounding box center [1028, 457] width 25 height 17
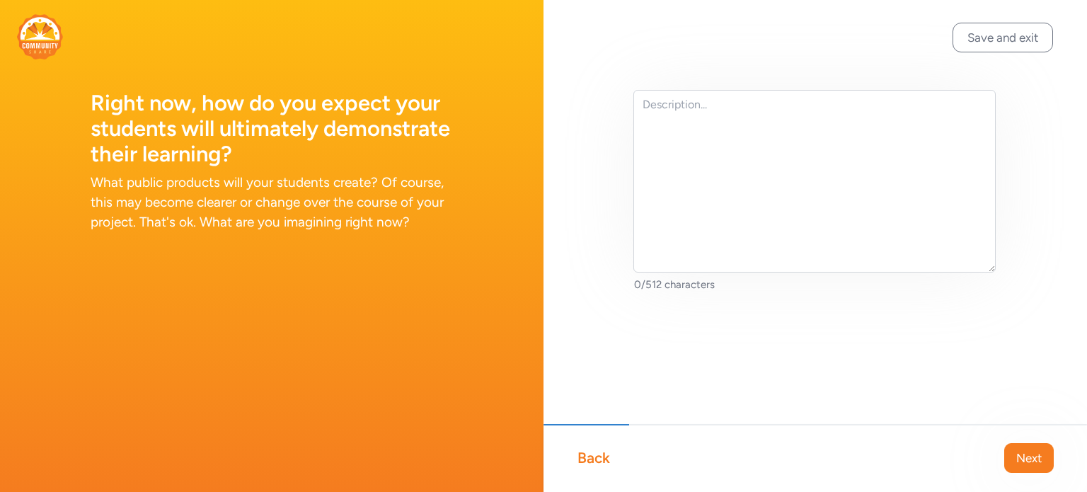
click at [586, 451] on div "Back" at bounding box center [593, 458] width 33 height 20
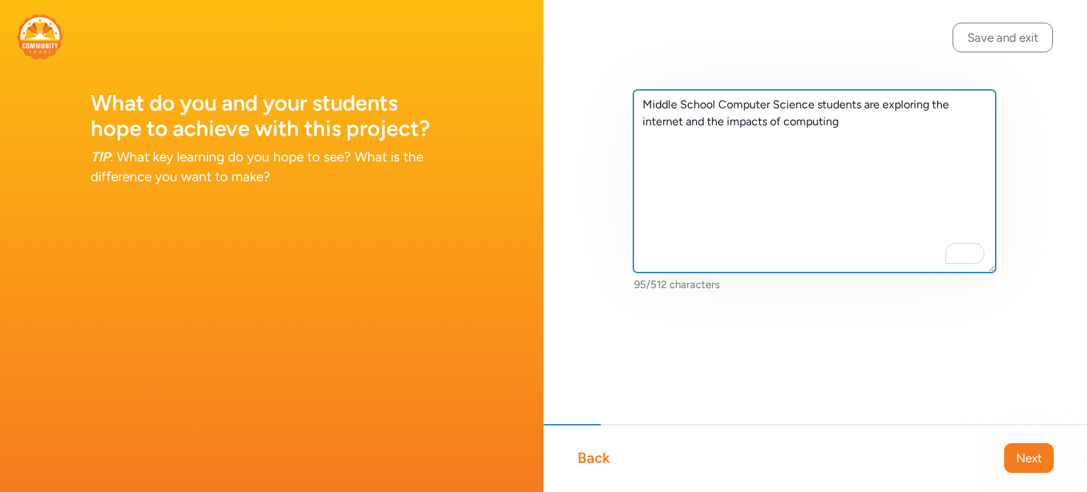
drag, startPoint x: 862, startPoint y: 129, endPoint x: 622, endPoint y: 107, distance: 240.9
click at [622, 107] on div "Middle School Computer Science students are exploring the internet and the impa…" at bounding box center [814, 213] width 543 height 427
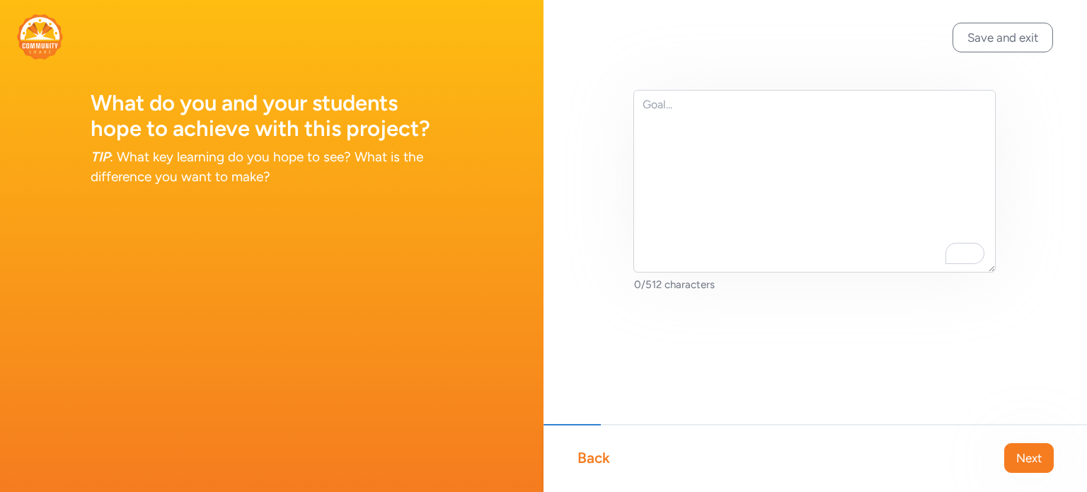
click at [580, 456] on div "Back" at bounding box center [593, 458] width 33 height 20
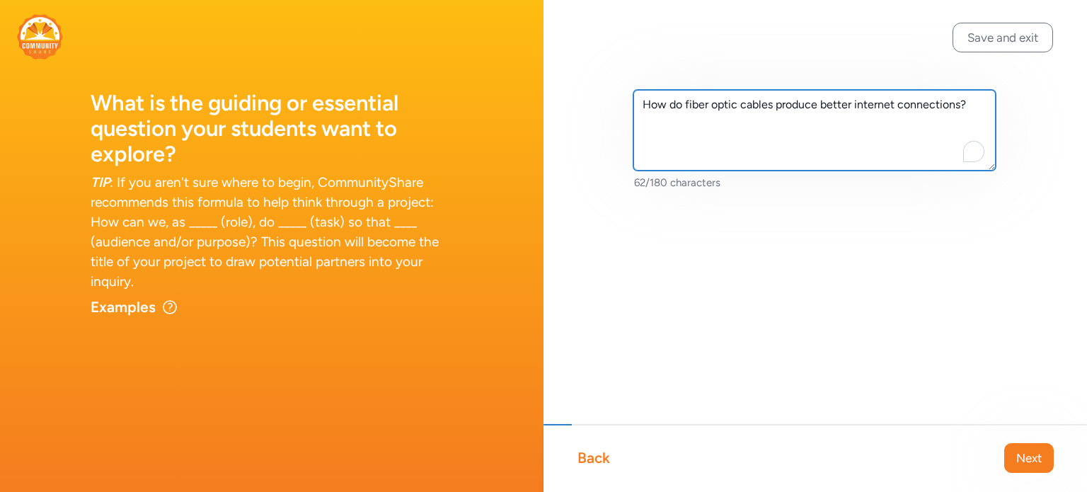
drag, startPoint x: 971, startPoint y: 103, endPoint x: 628, endPoint y: 96, distance: 343.2
click at [628, 96] on div "How do fiber optic cables produce better internet connections? 62/180 characters" at bounding box center [814, 162] width 543 height 325
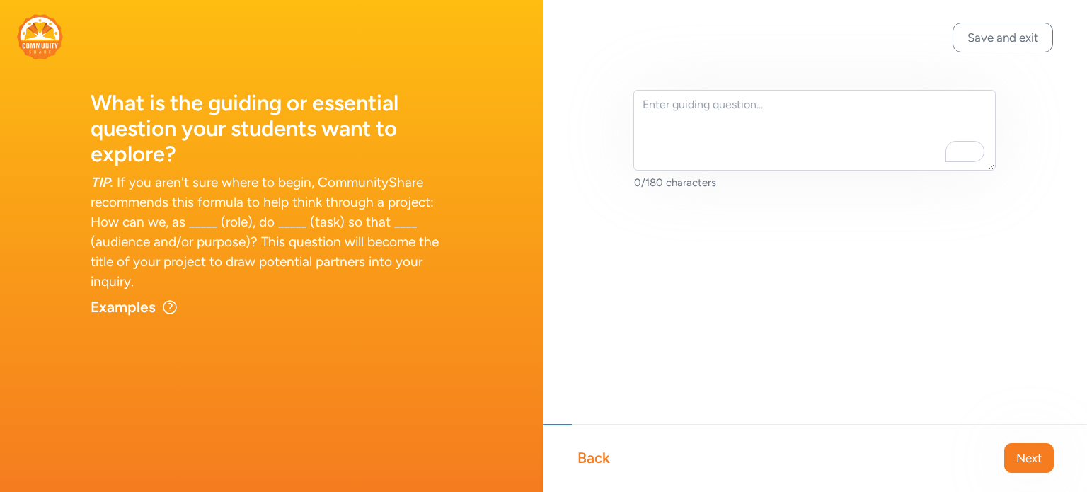
click at [598, 452] on div "Back" at bounding box center [593, 458] width 33 height 20
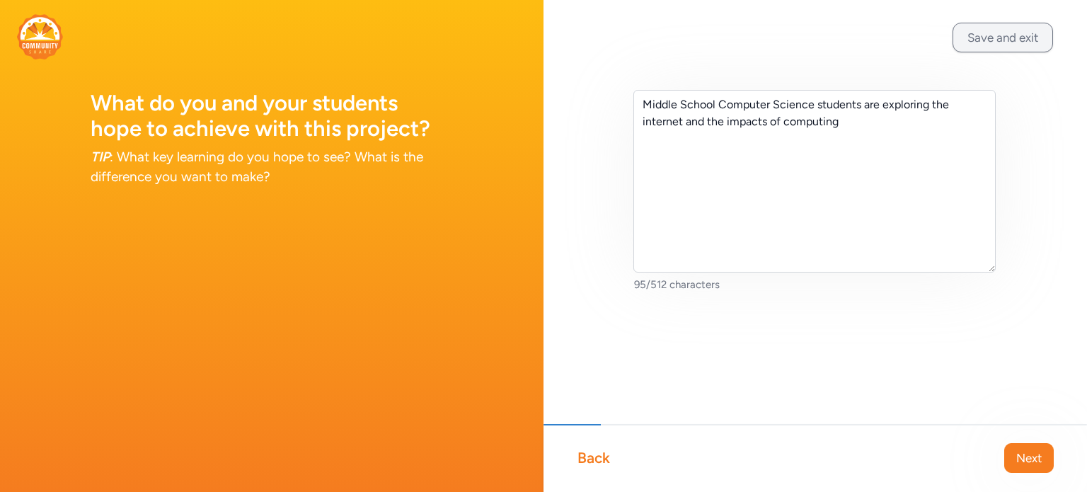
click at [1036, 29] on button "Save and exit" at bounding box center [1002, 38] width 100 height 30
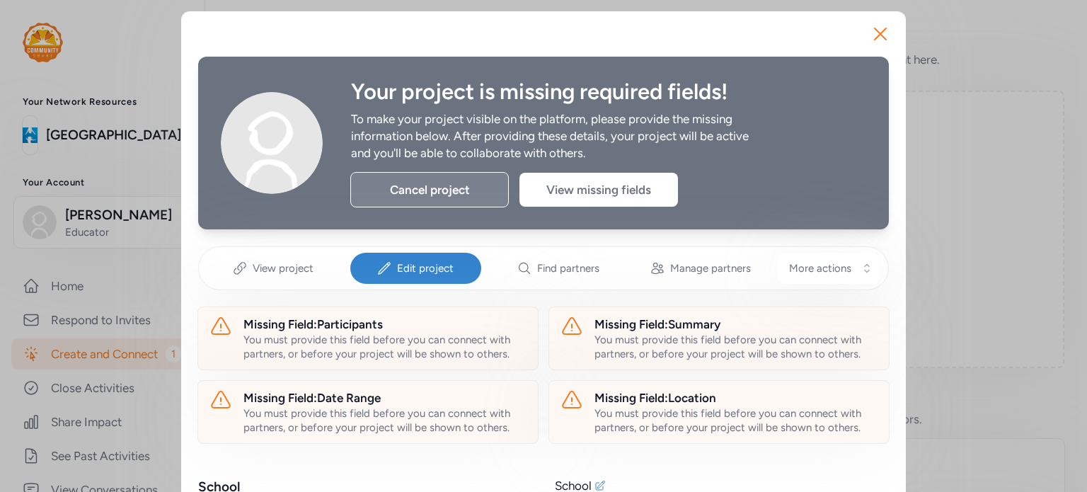
click at [357, 194] on div "Cancel project" at bounding box center [429, 189] width 158 height 35
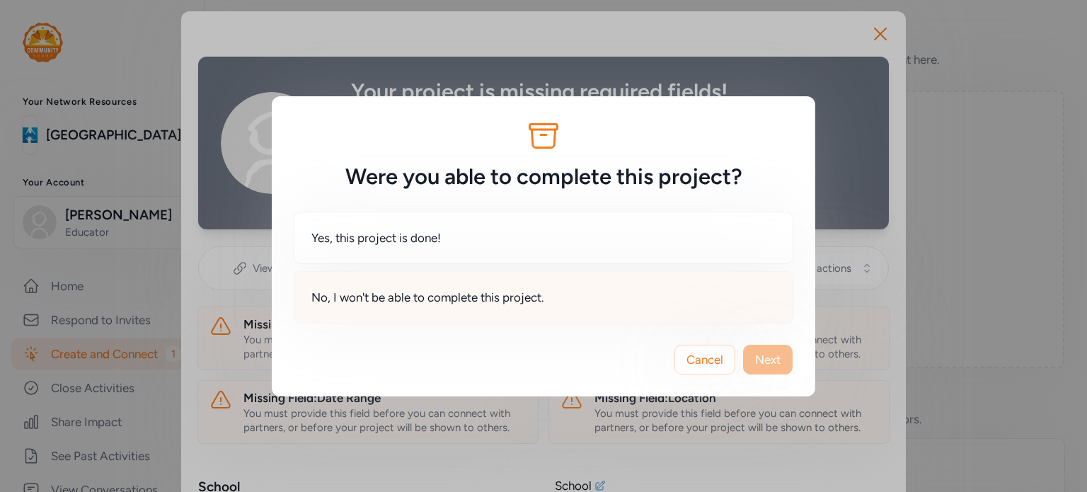
click at [661, 298] on div "No, I won't be able to complete this project." at bounding box center [543, 297] width 499 height 52
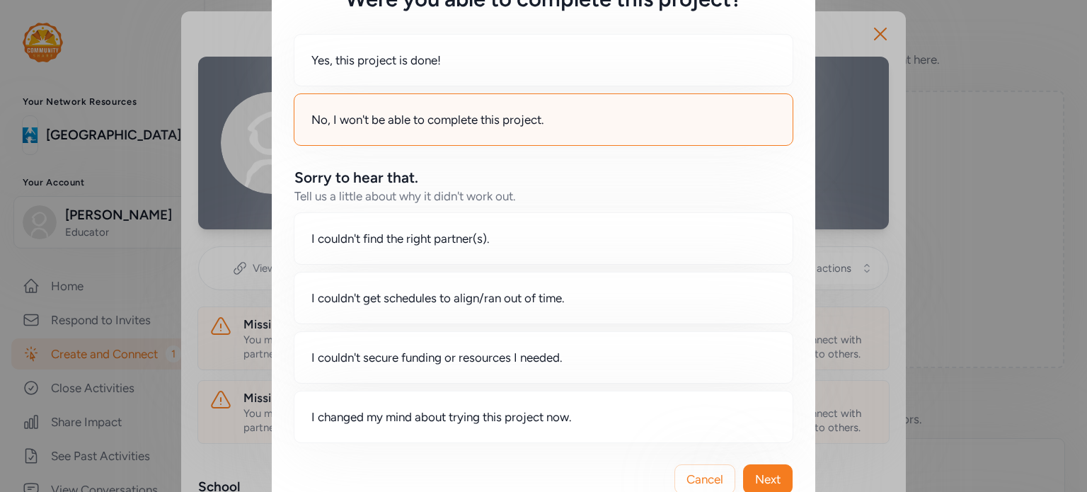
scroll to position [126, 0]
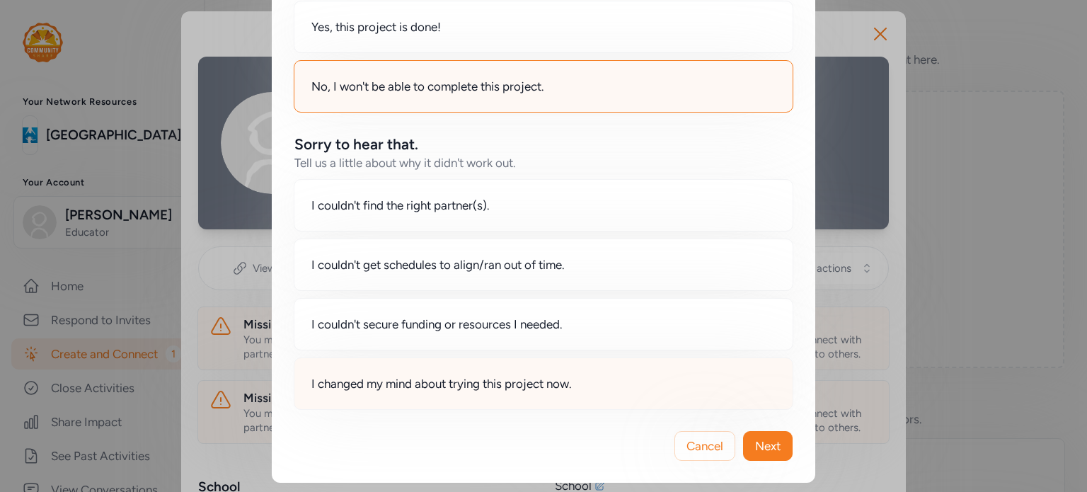
click at [470, 382] on span "I changed my mind about trying this project now." at bounding box center [441, 383] width 260 height 17
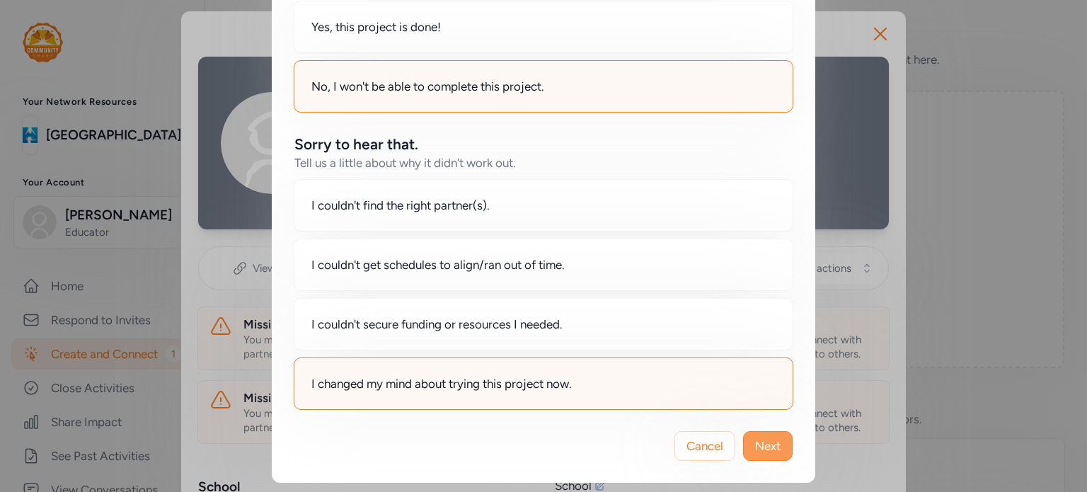
click at [743, 444] on button "Next" at bounding box center [768, 446] width 50 height 30
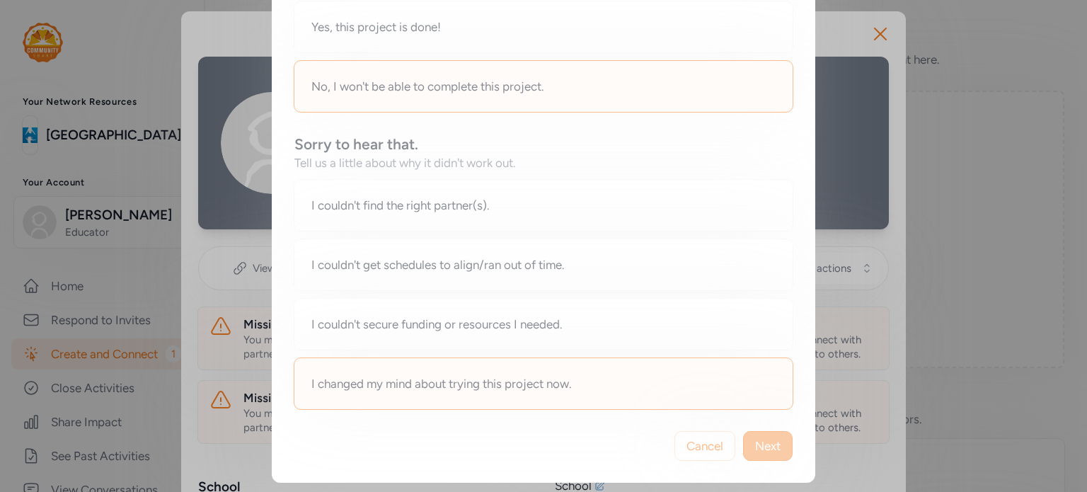
scroll to position [0, 0]
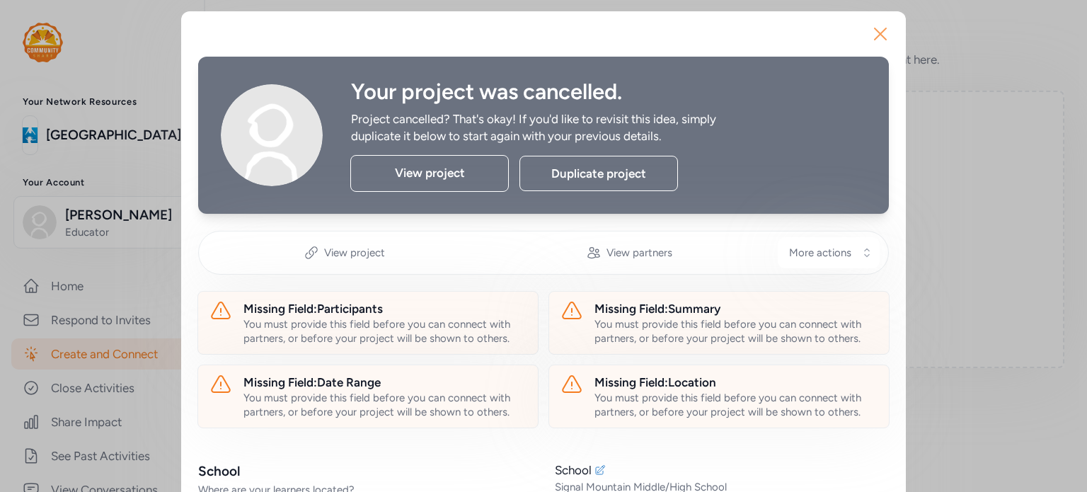
click at [875, 31] on icon "button" at bounding box center [880, 34] width 23 height 23
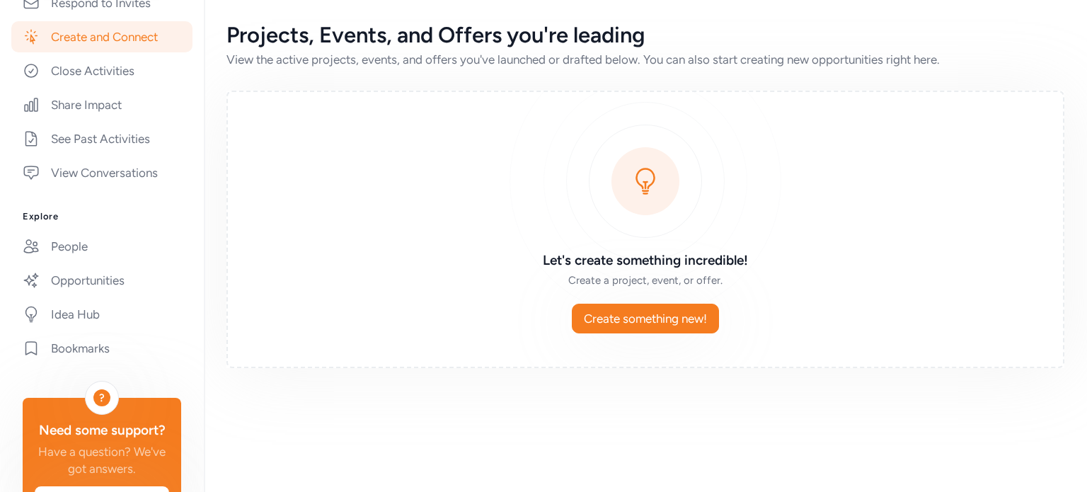
scroll to position [329, 0]
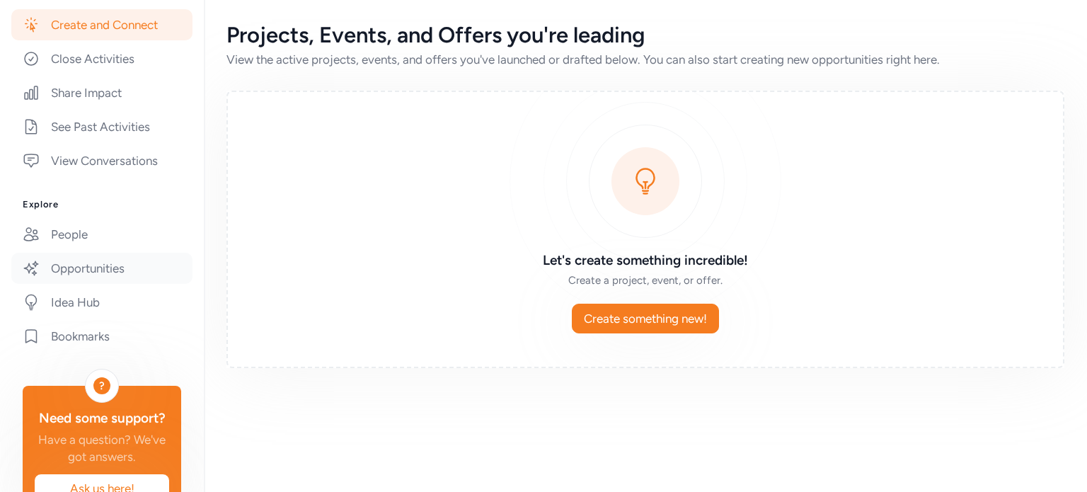
click at [86, 266] on link "Opportunities" at bounding box center [101, 268] width 181 height 31
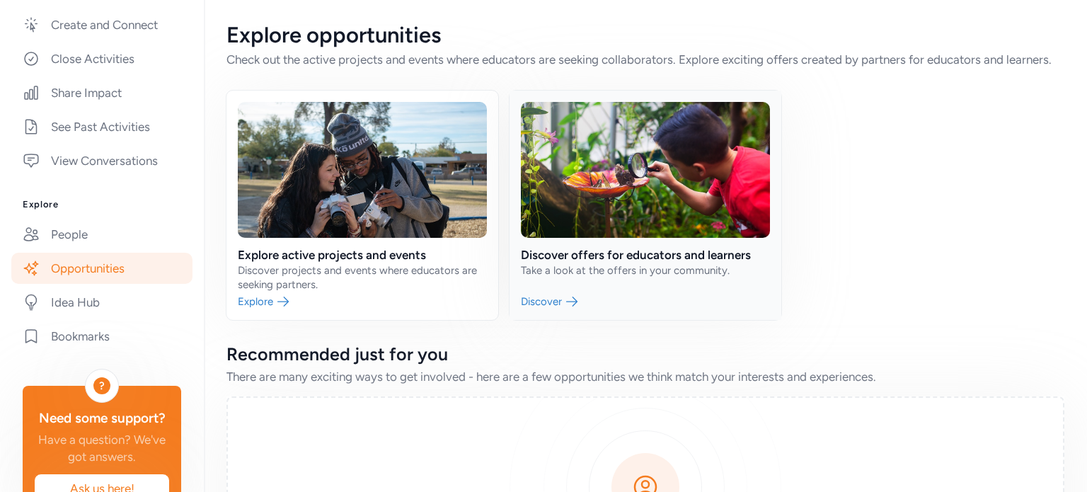
click at [550, 318] on link at bounding box center [645, 205] width 272 height 229
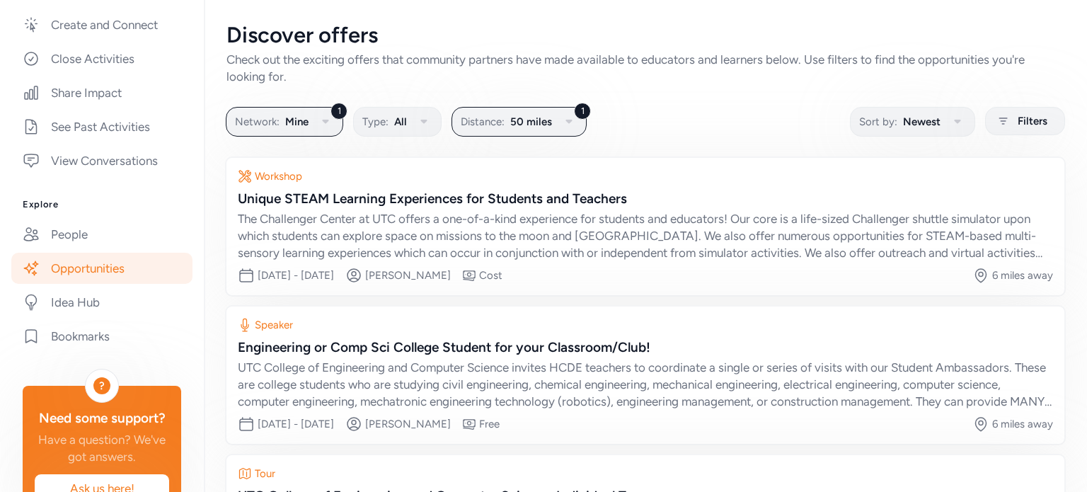
drag, startPoint x: 1073, startPoint y: 263, endPoint x: 1078, endPoint y: 287, distance: 23.9
click at [1078, 287] on div "Discover offers Check out the exciting offers that community partners have made…" at bounding box center [645, 246] width 883 height 492
click at [81, 268] on link "Opportunities" at bounding box center [101, 268] width 181 height 31
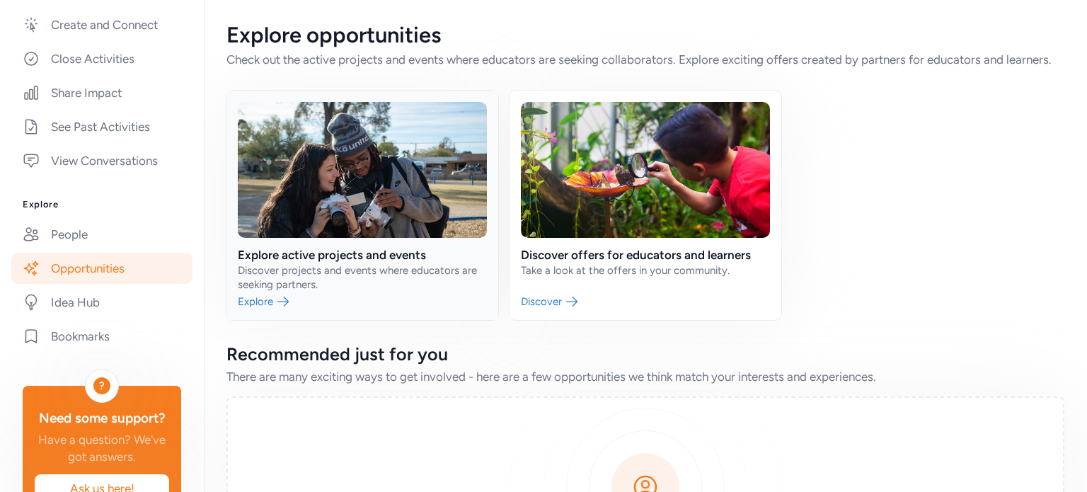
click at [266, 316] on link at bounding box center [362, 205] width 272 height 229
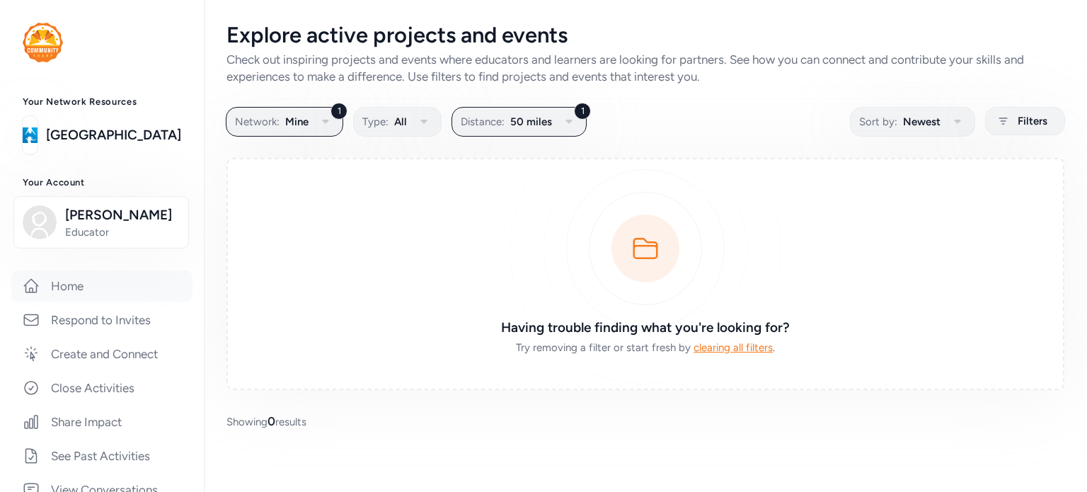
click at [74, 284] on link "Home" at bounding box center [101, 285] width 181 height 31
